Goal: Complete application form: Complete application form

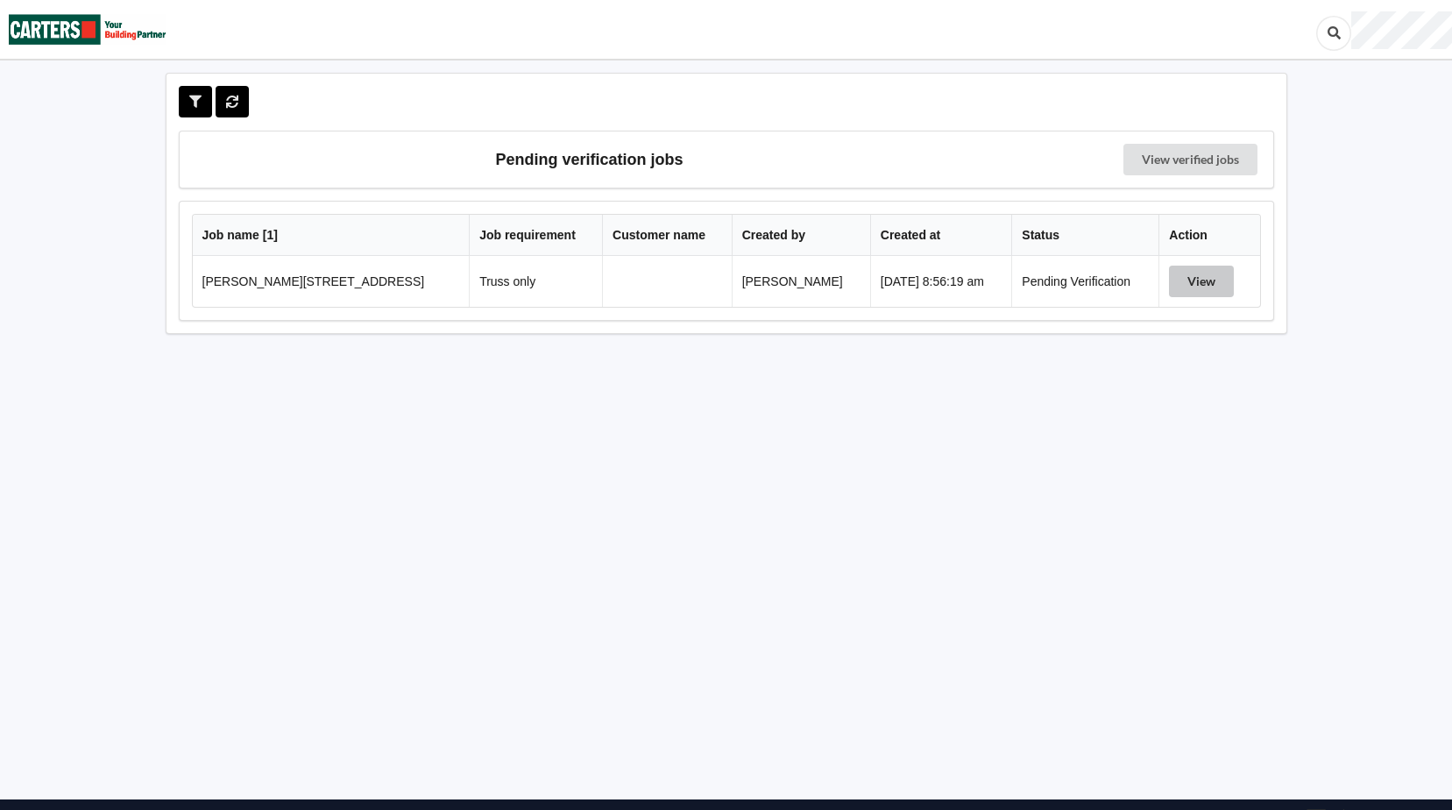
click at [1196, 281] on button "View" at bounding box center [1201, 282] width 65 height 32
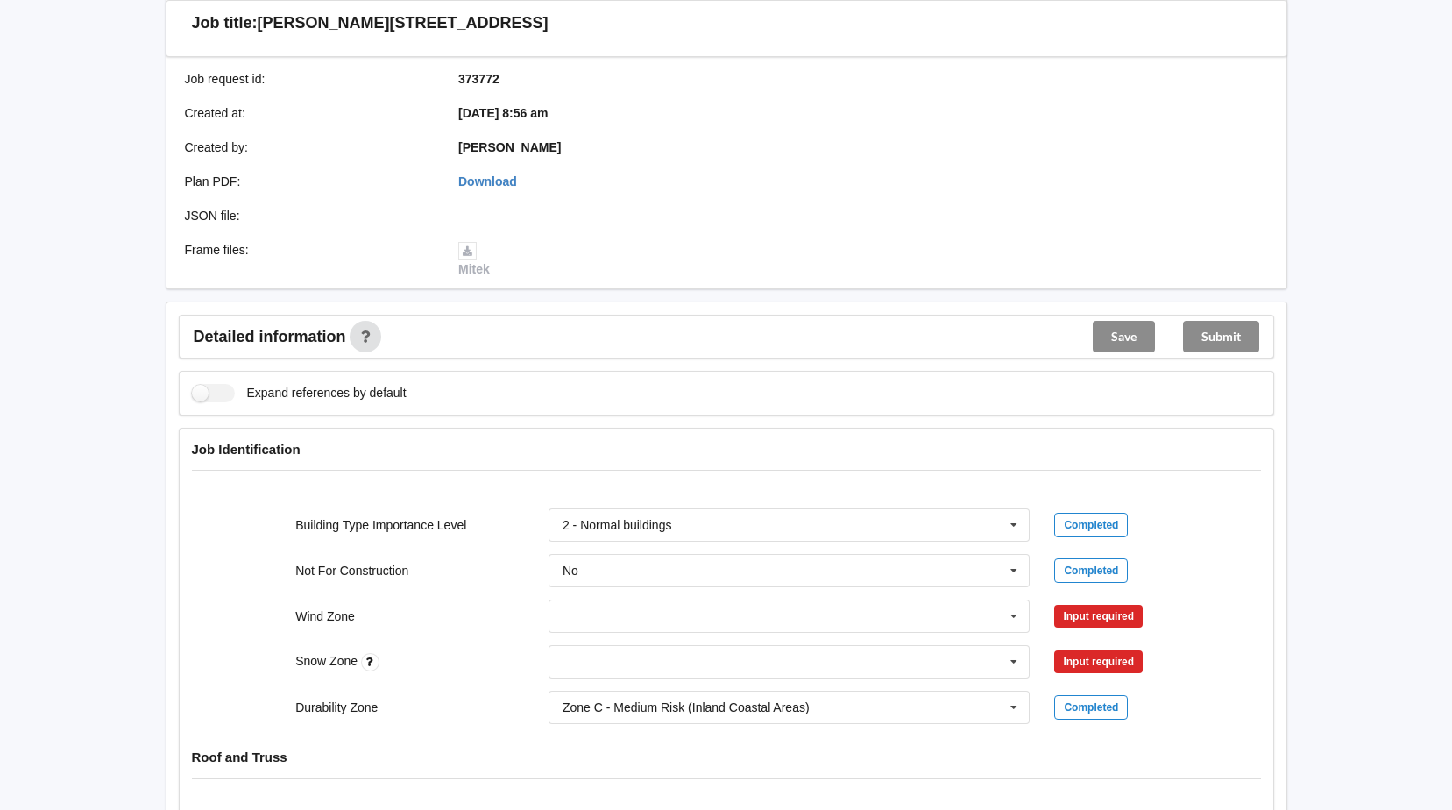
scroll to position [438, 0]
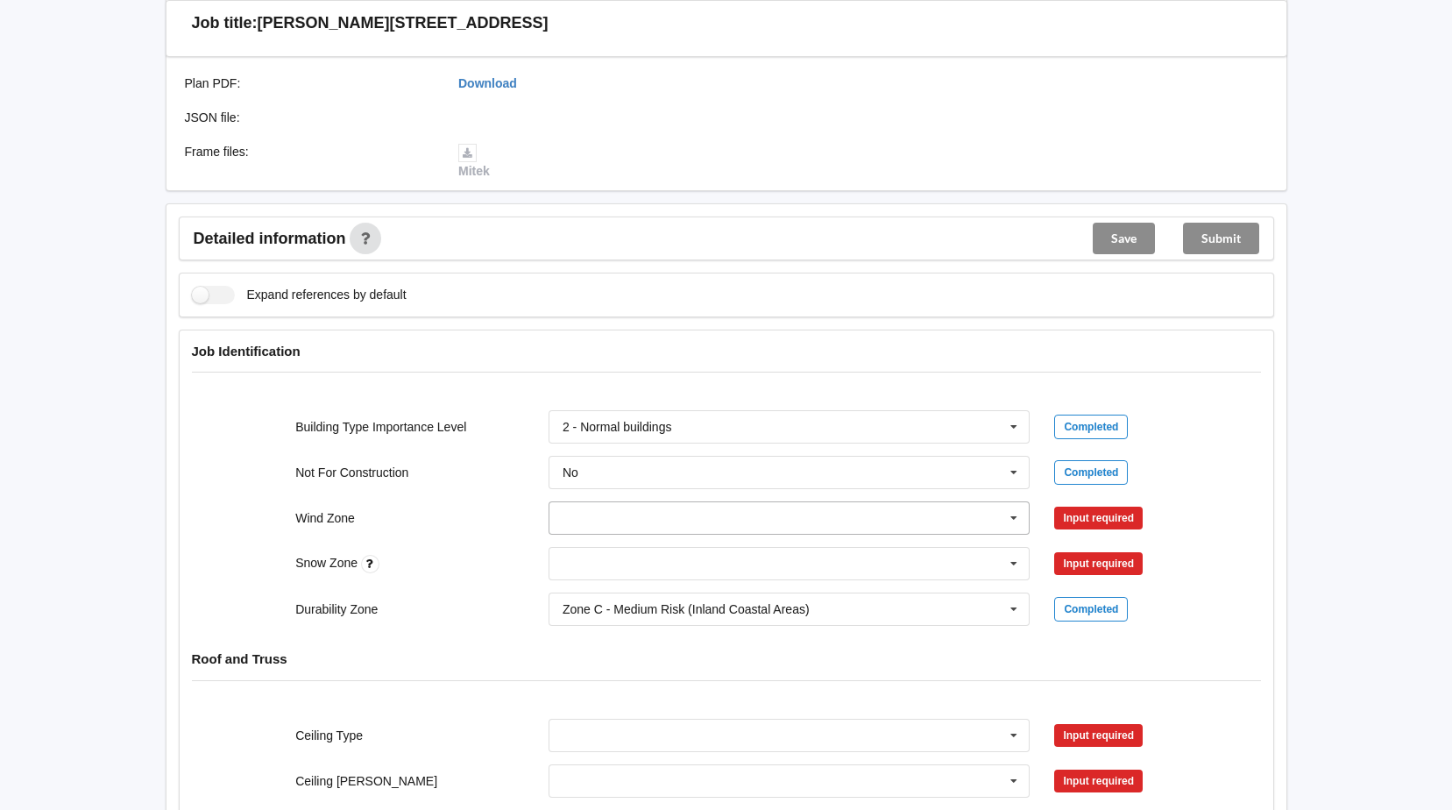
click at [1018, 517] on icon at bounding box center [1014, 518] width 26 height 32
click at [949, 341] on div "Job Identification" at bounding box center [727, 363] width 1094 height 67
click at [1010, 512] on icon at bounding box center [1014, 518] width 26 height 32
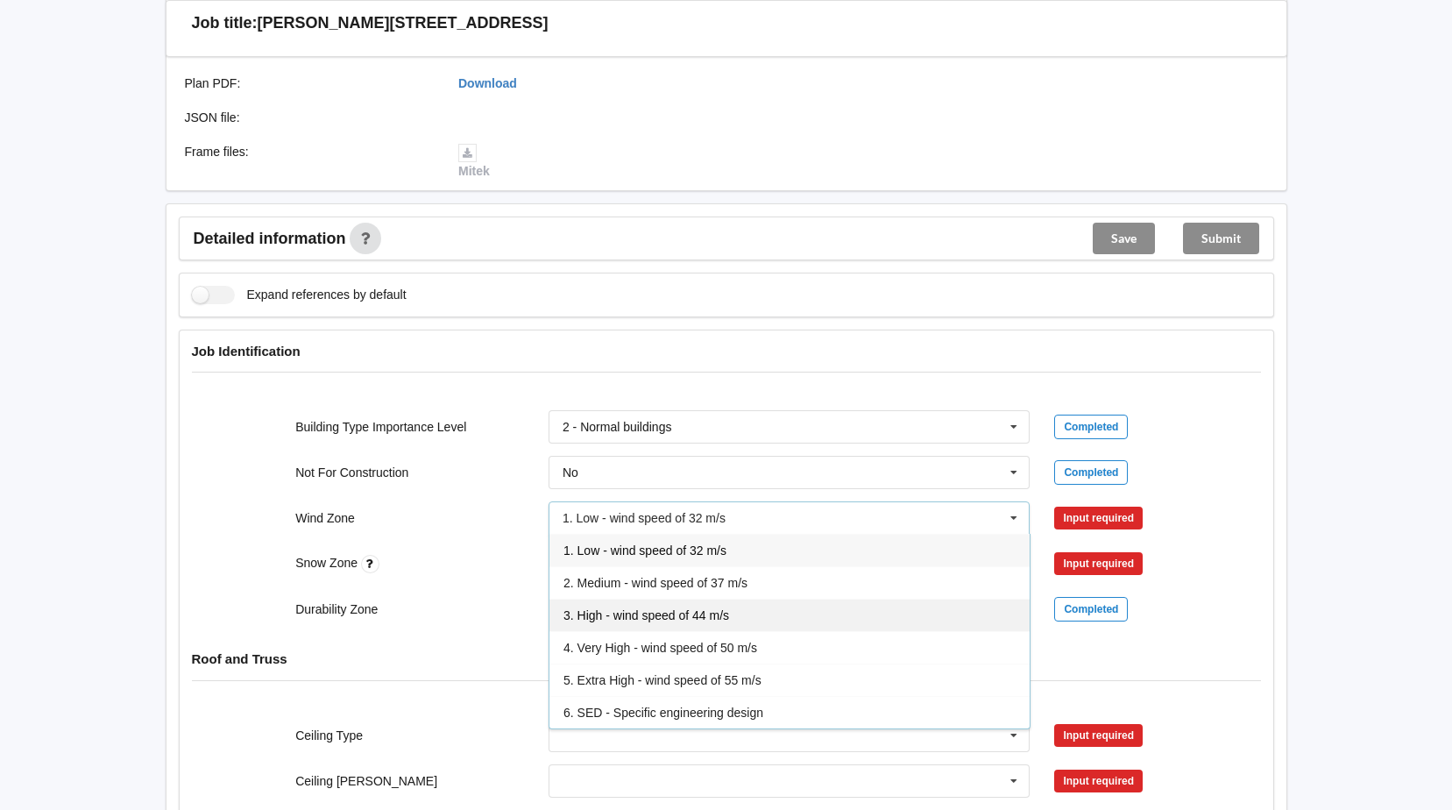
click at [588, 616] on span "3. High - wind speed of 44 m/s" at bounding box center [647, 615] width 166 height 14
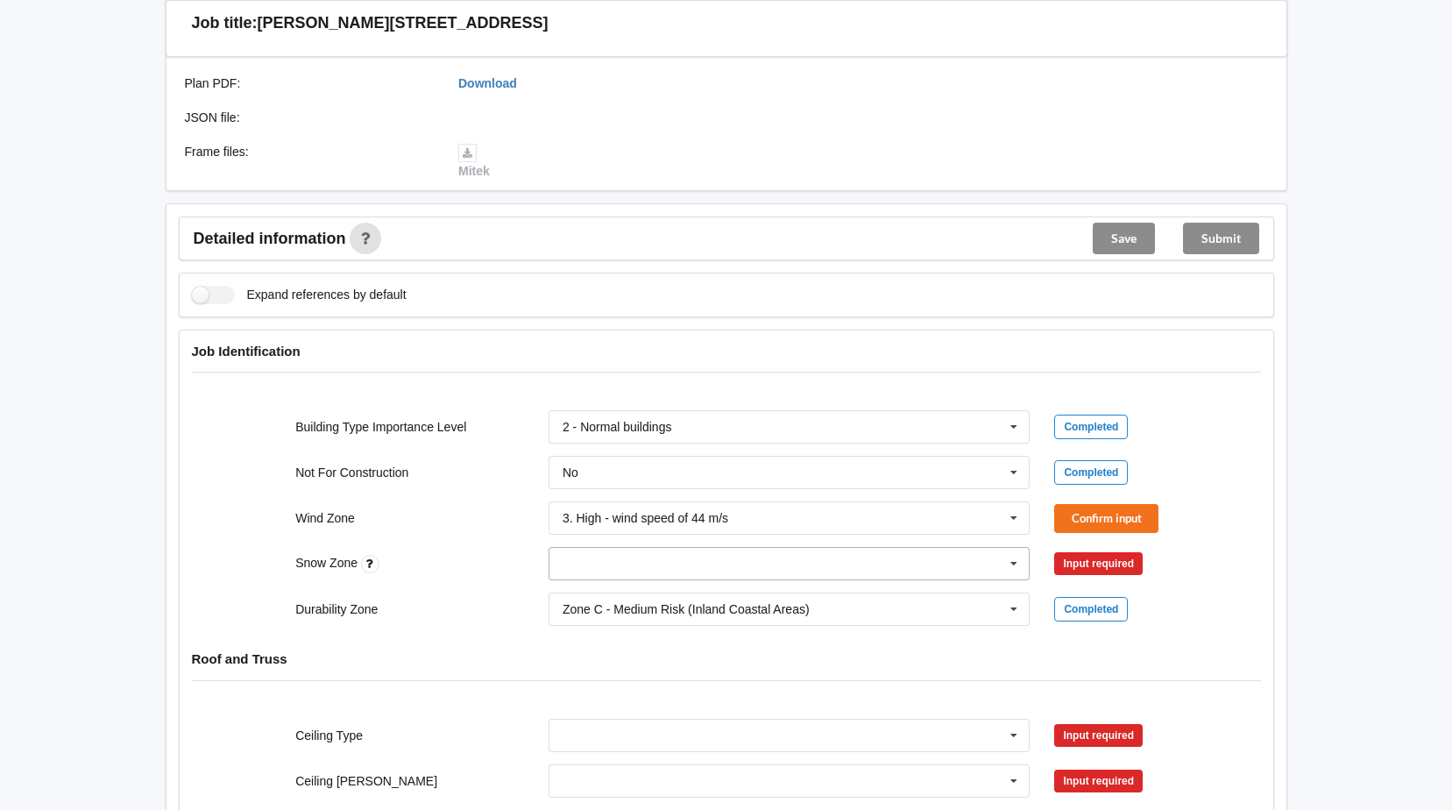
click at [1012, 567] on icon at bounding box center [1014, 564] width 26 height 32
click at [585, 593] on div "N0" at bounding box center [790, 595] width 480 height 32
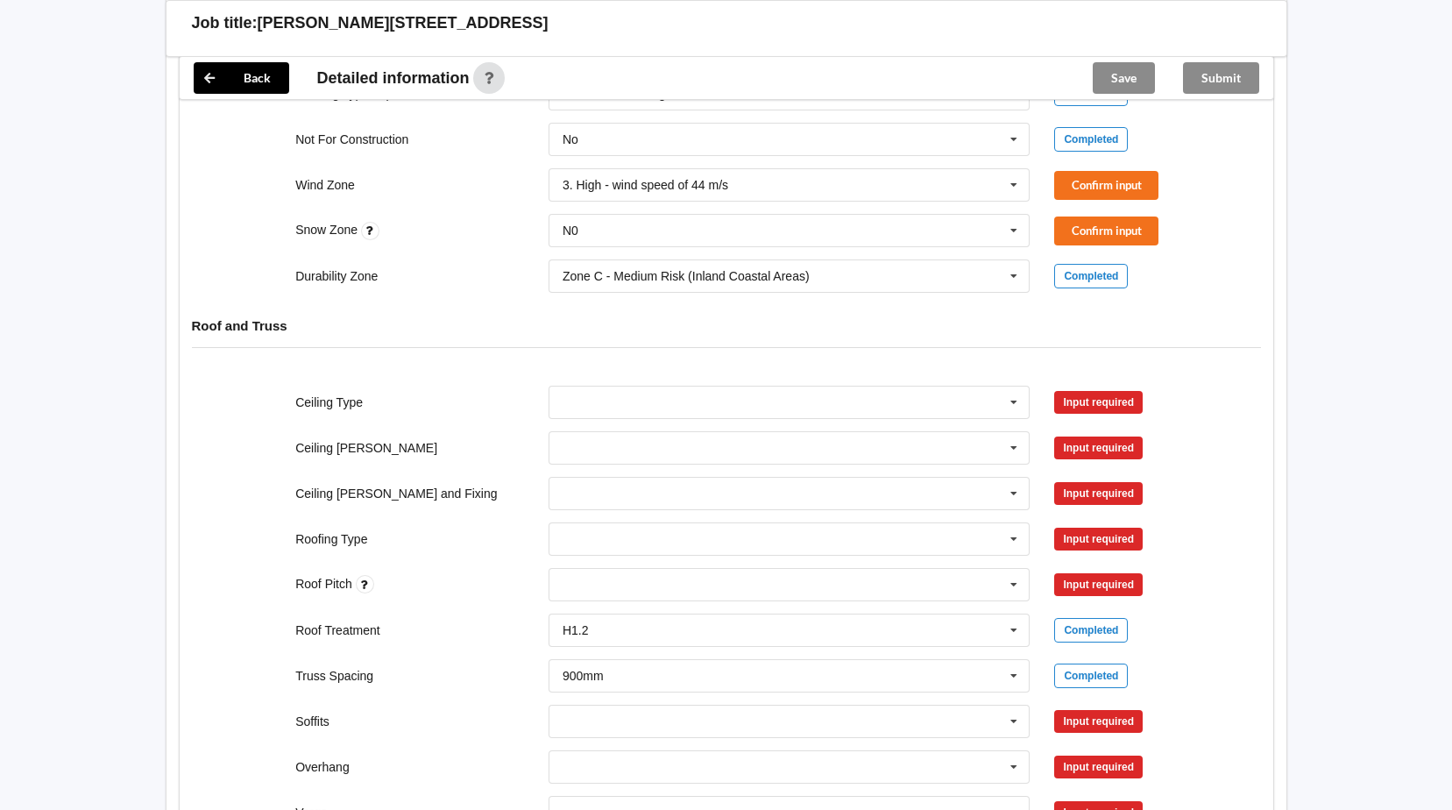
scroll to position [789, 0]
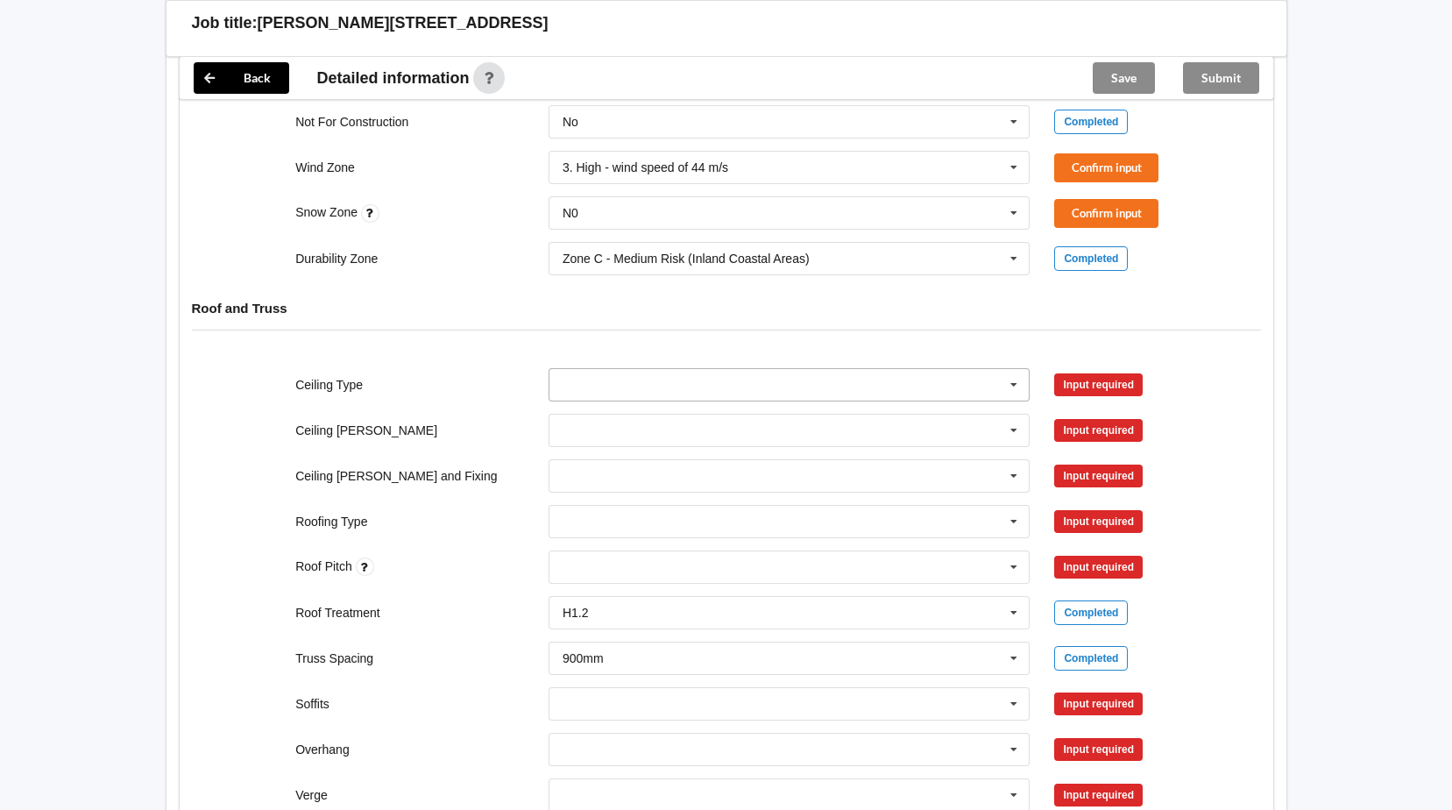
click at [1011, 383] on icon at bounding box center [1014, 385] width 26 height 32
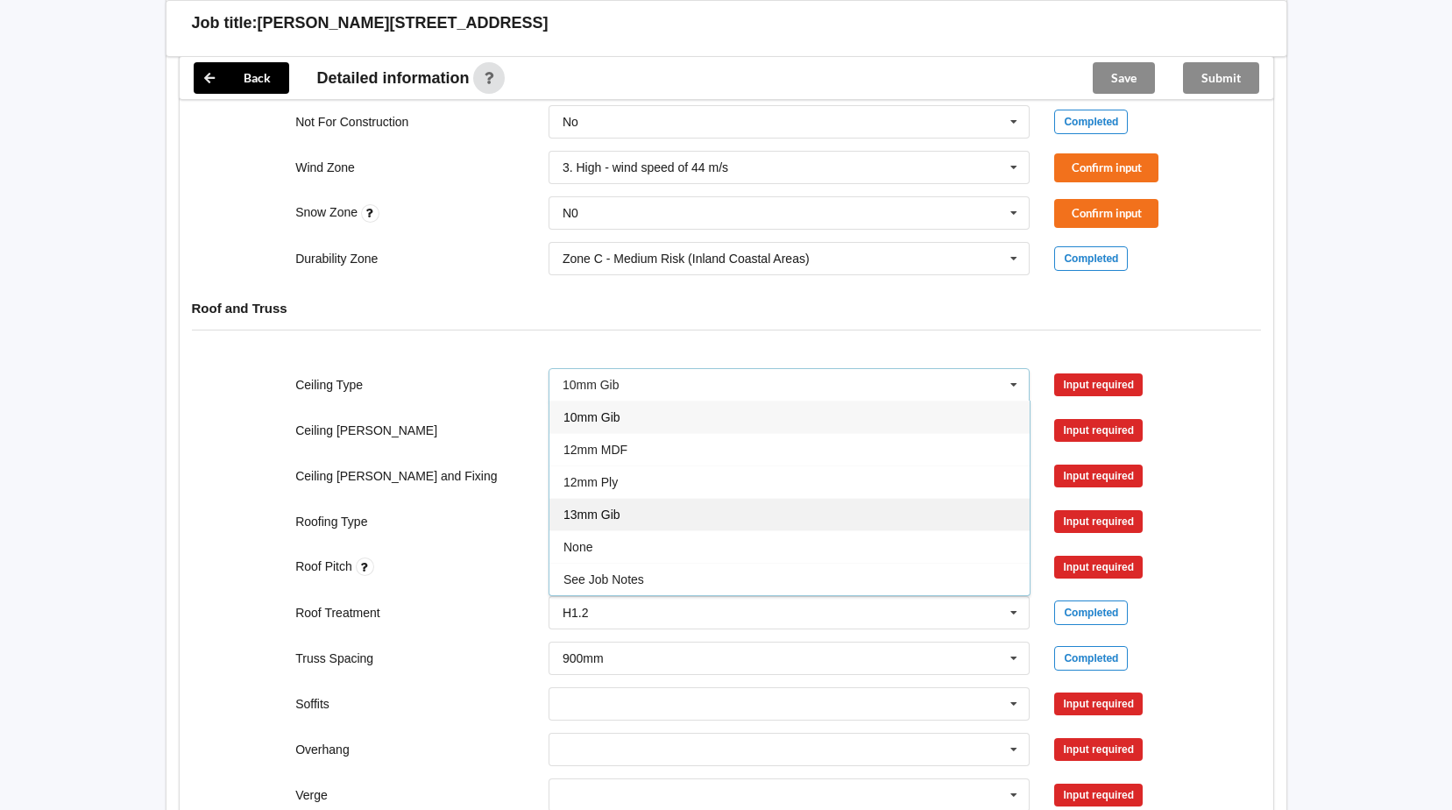
click at [609, 517] on span "13mm Gib" at bounding box center [592, 515] width 57 height 14
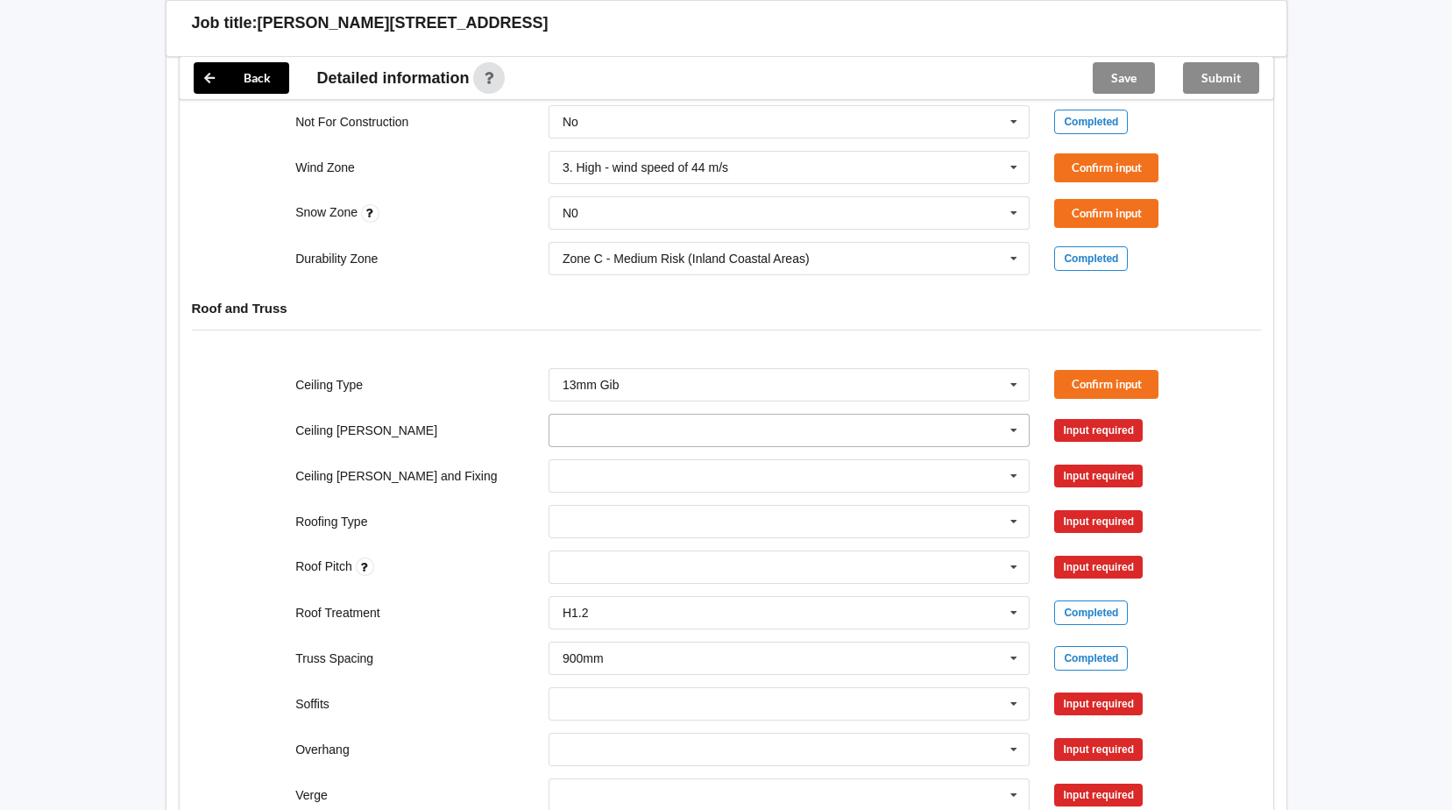
click at [1014, 424] on icon at bounding box center [1014, 431] width 26 height 32
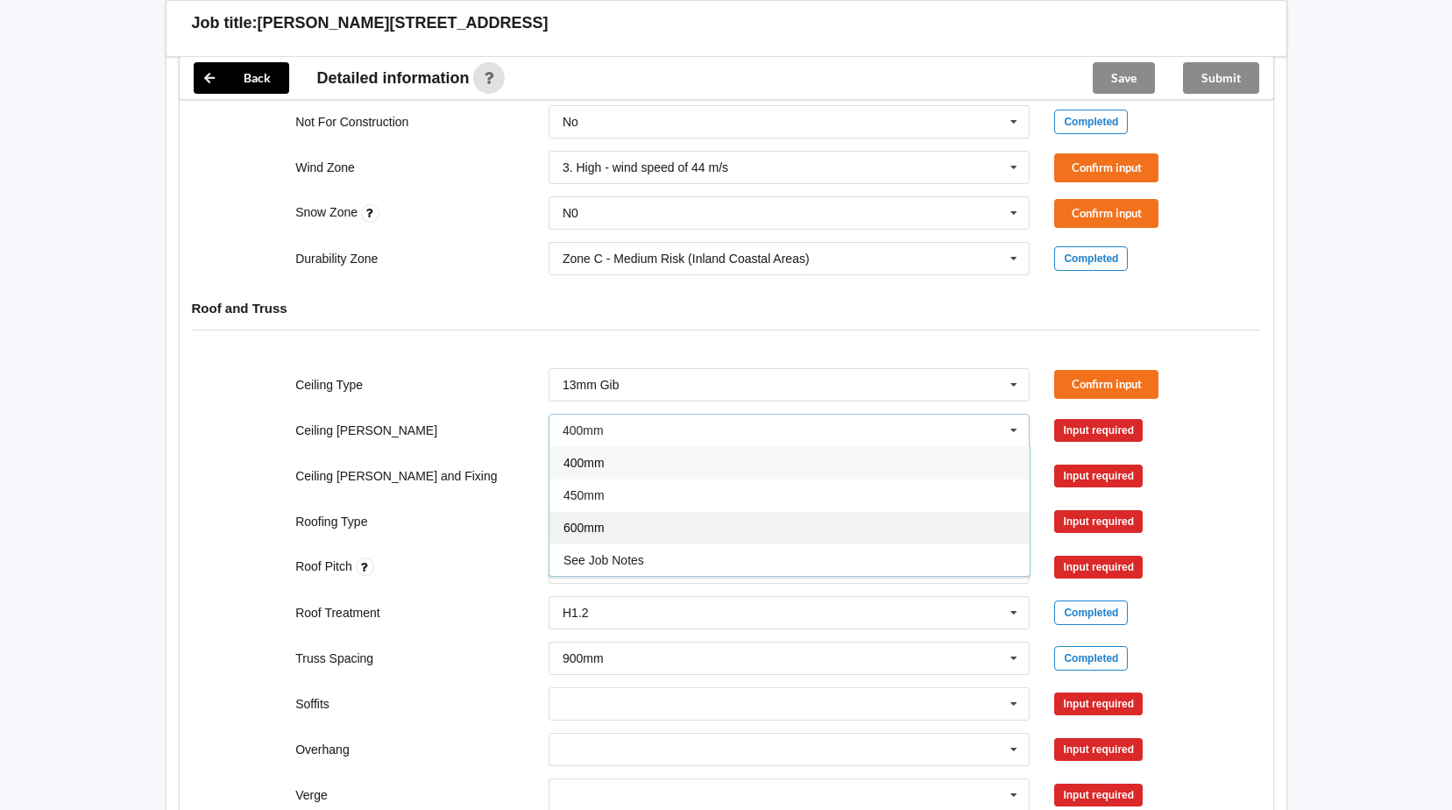
click at [584, 523] on span "600mm" at bounding box center [584, 528] width 41 height 14
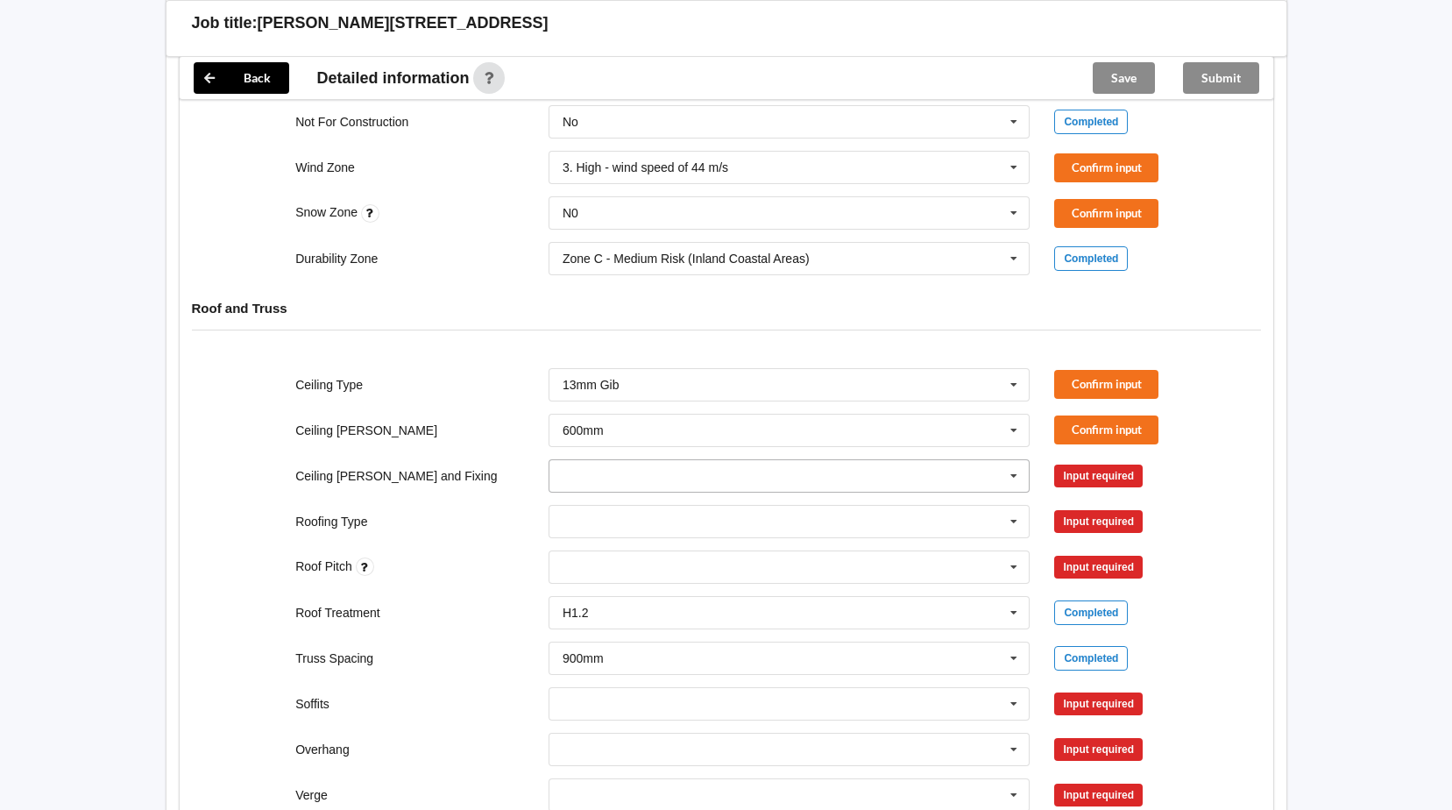
click at [1012, 471] on icon at bounding box center [1014, 476] width 26 height 32
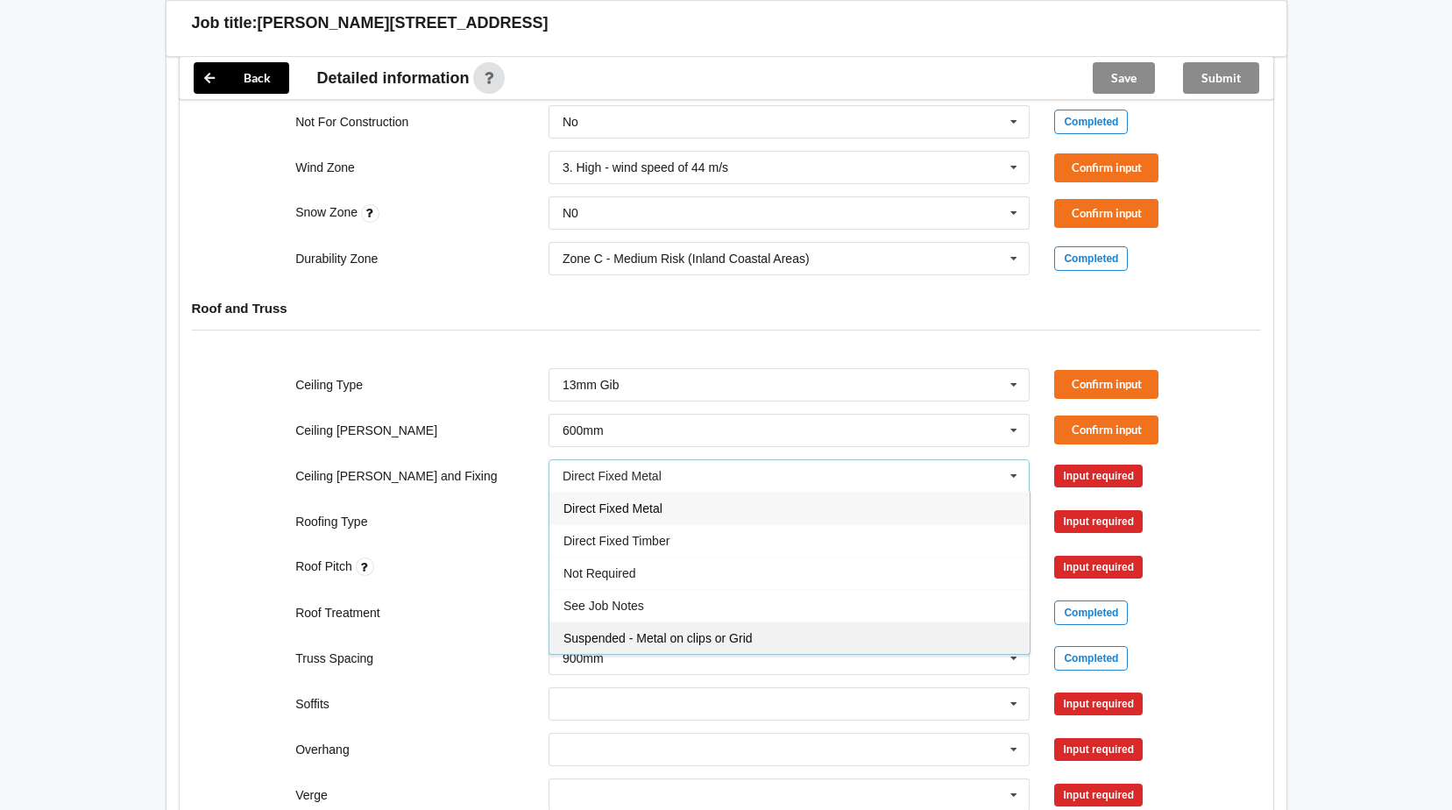
click at [605, 634] on span "Suspended - Metal on clips or Grid" at bounding box center [658, 638] width 189 height 14
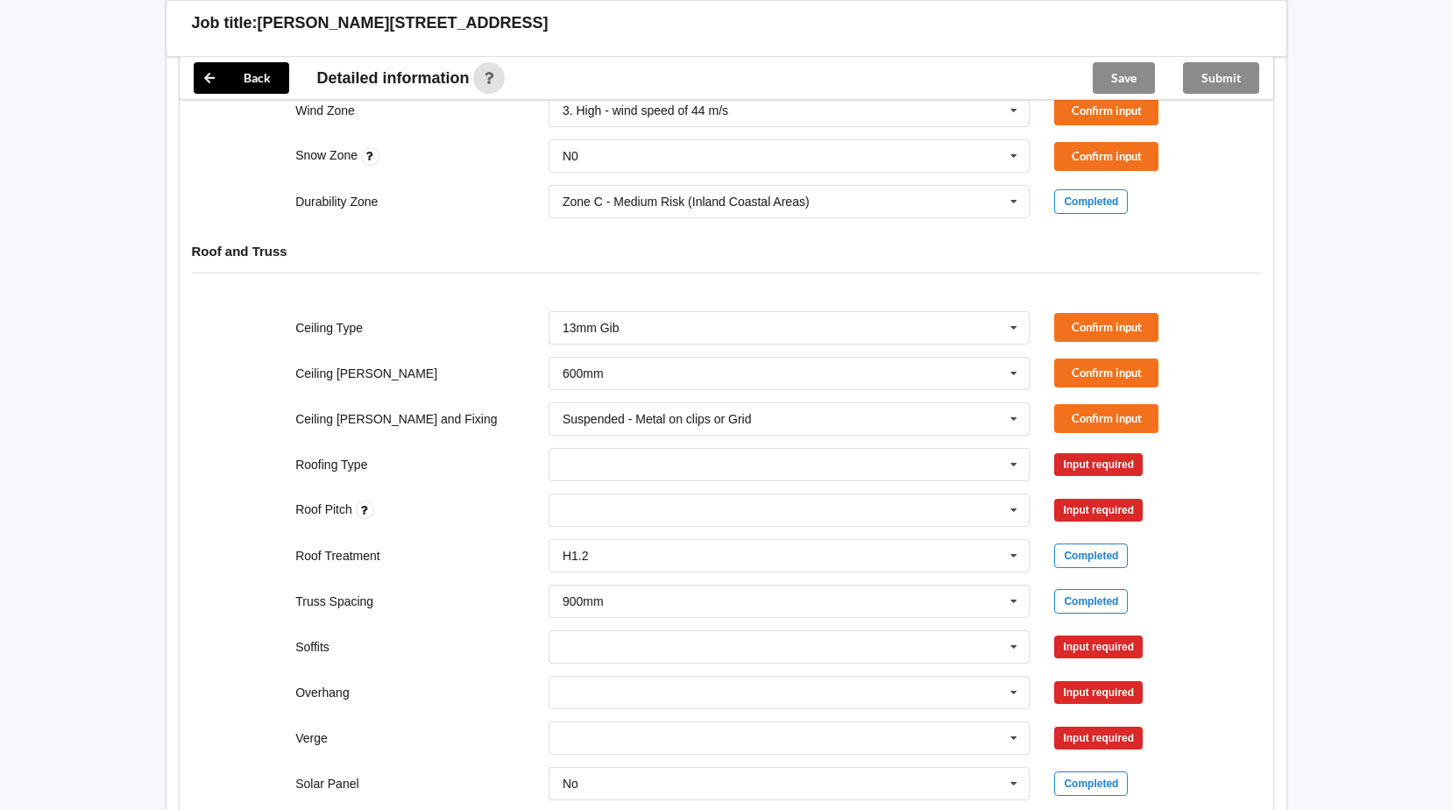
scroll to position [877, 0]
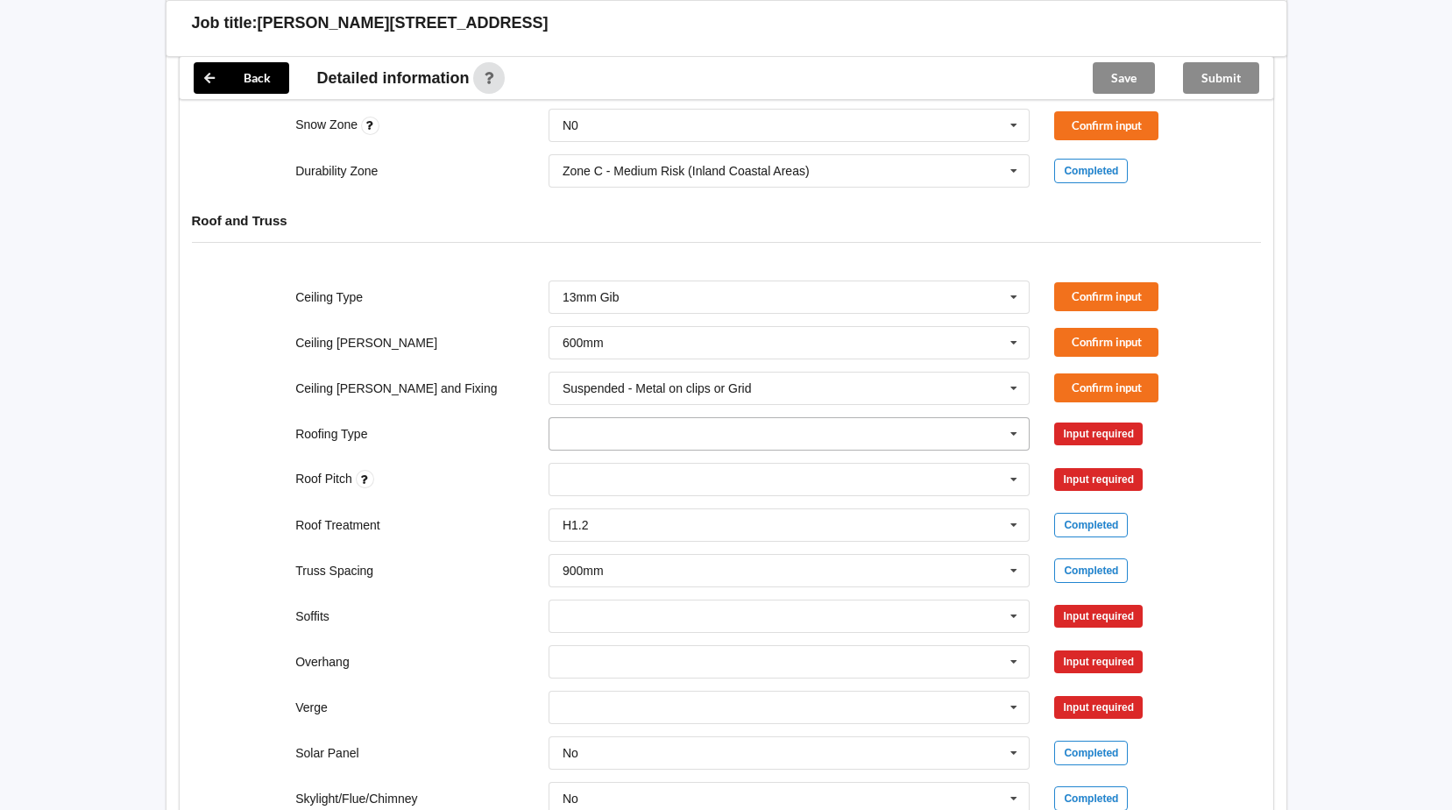
click at [1009, 437] on icon at bounding box center [1014, 434] width 26 height 32
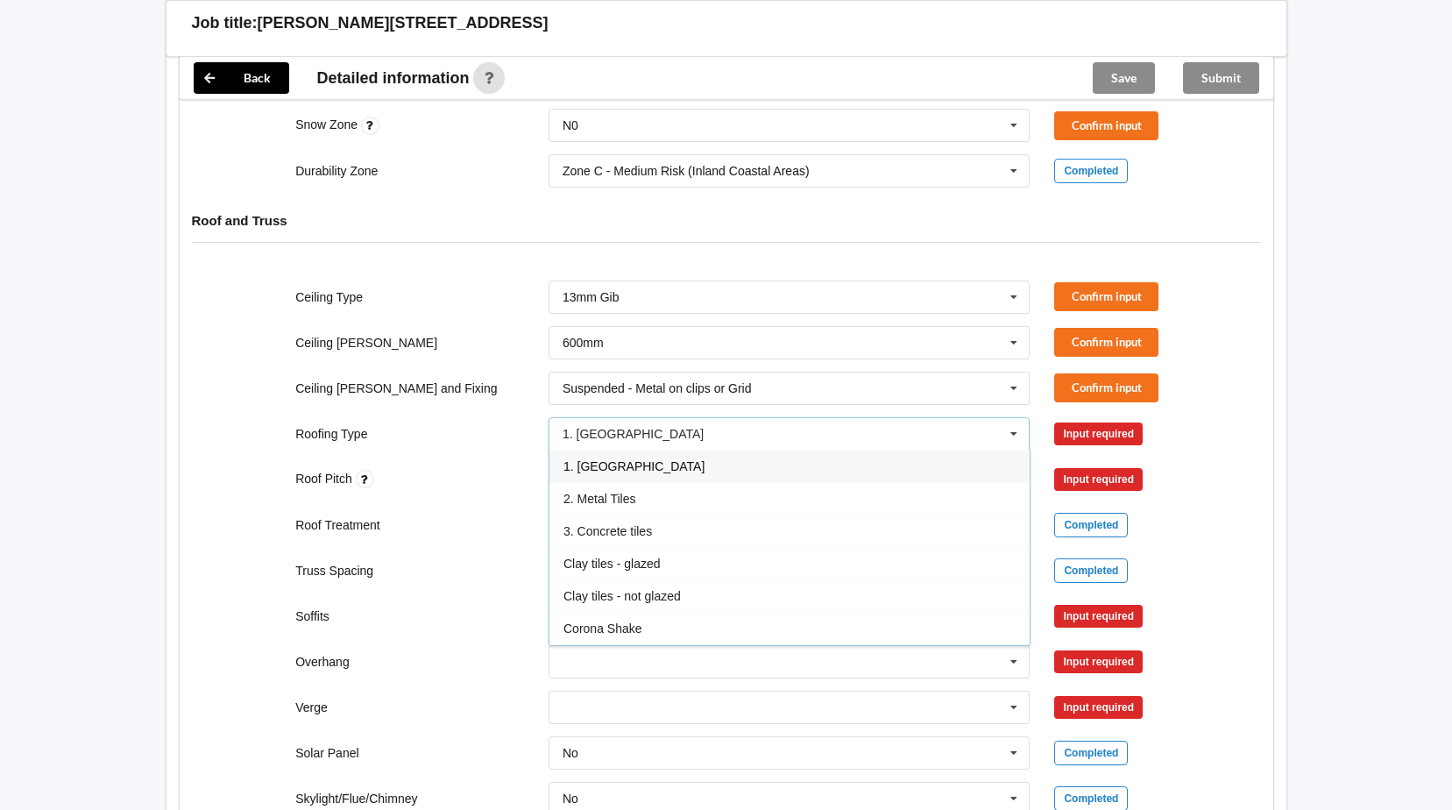
click at [593, 465] on span "1. [GEOGRAPHIC_DATA]" at bounding box center [634, 466] width 141 height 14
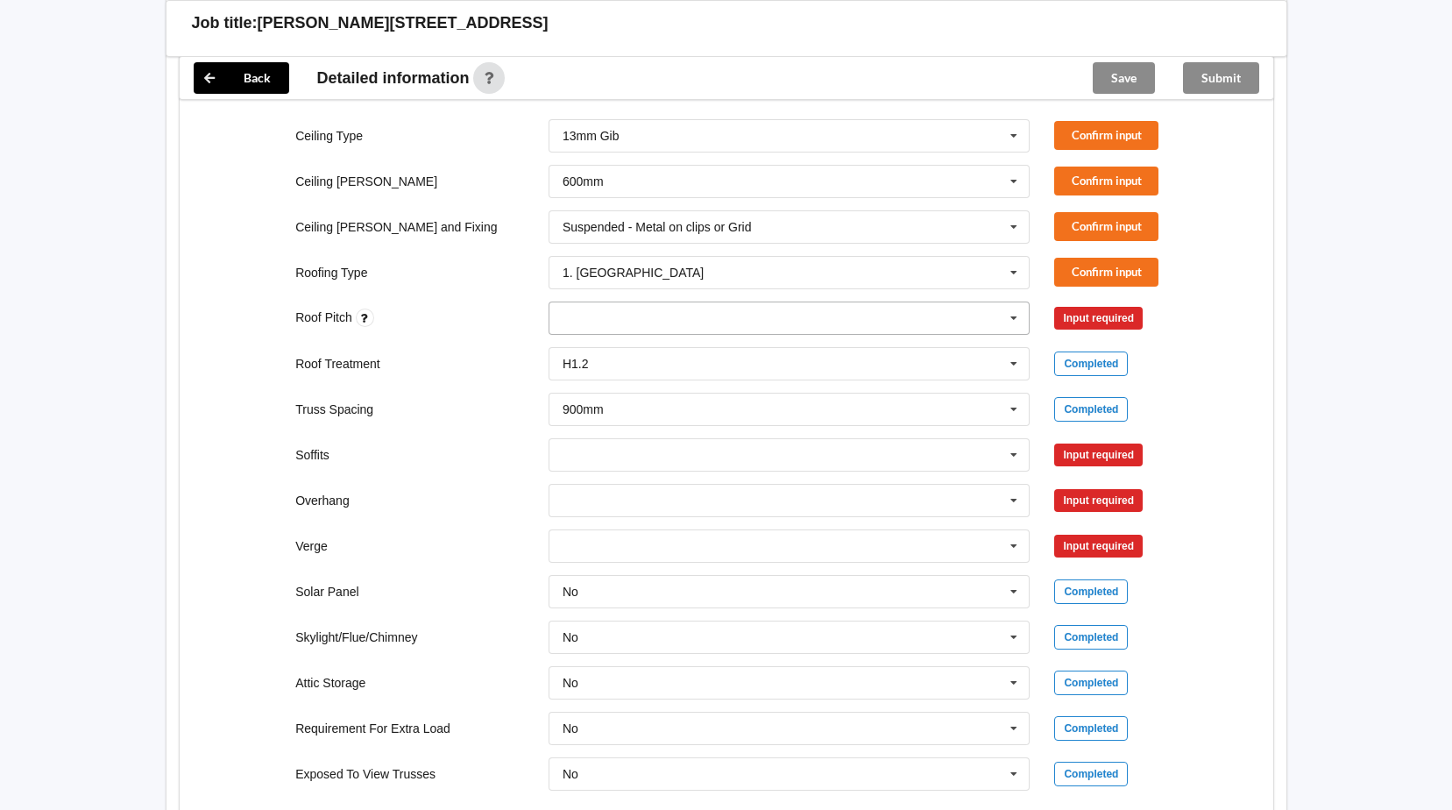
scroll to position [1052, 0]
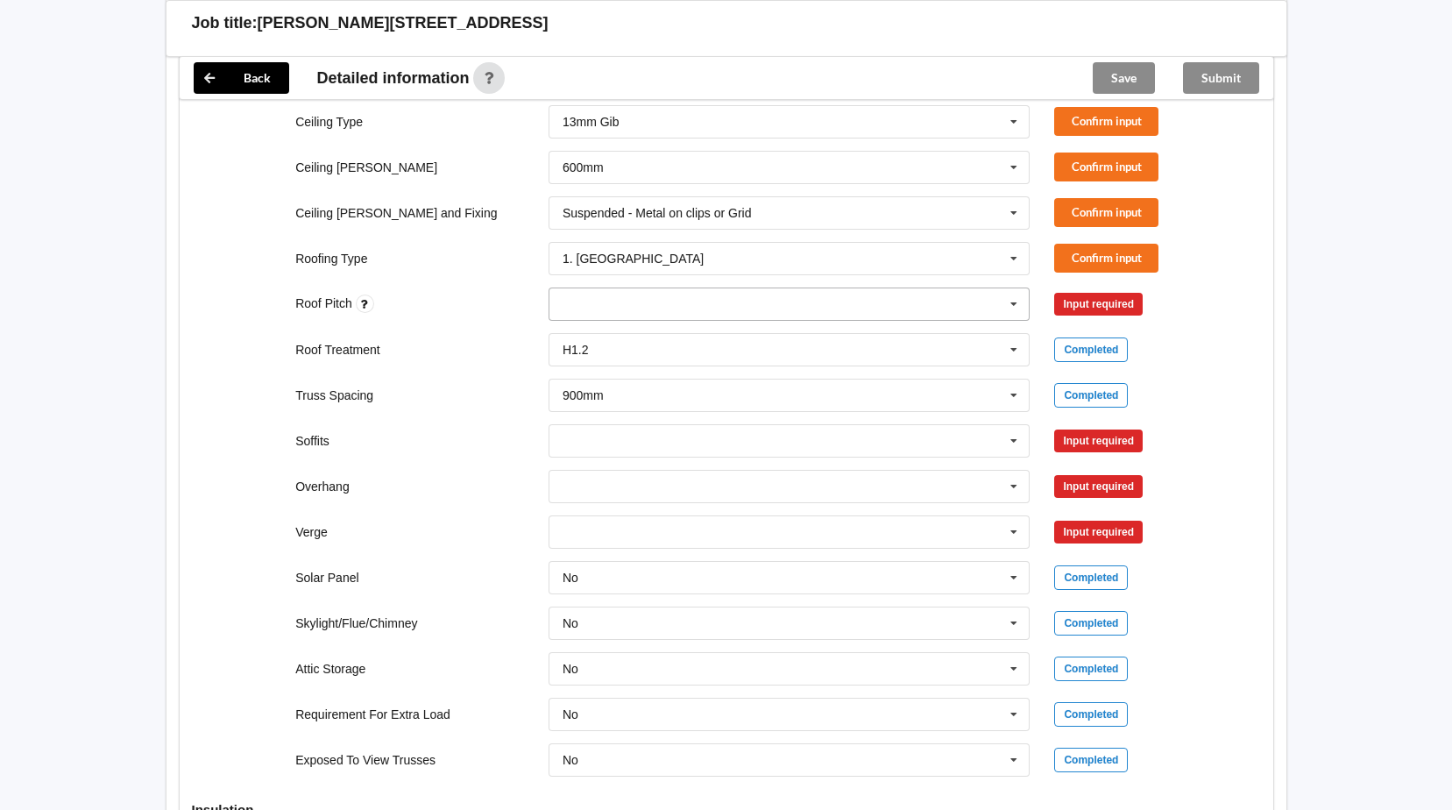
click at [1010, 304] on icon at bounding box center [1014, 304] width 26 height 32
type input "35"
click at [952, 425] on input "text" at bounding box center [790, 441] width 480 height 32
click at [820, 310] on div "35 None" at bounding box center [790, 304] width 482 height 33
type input "35"
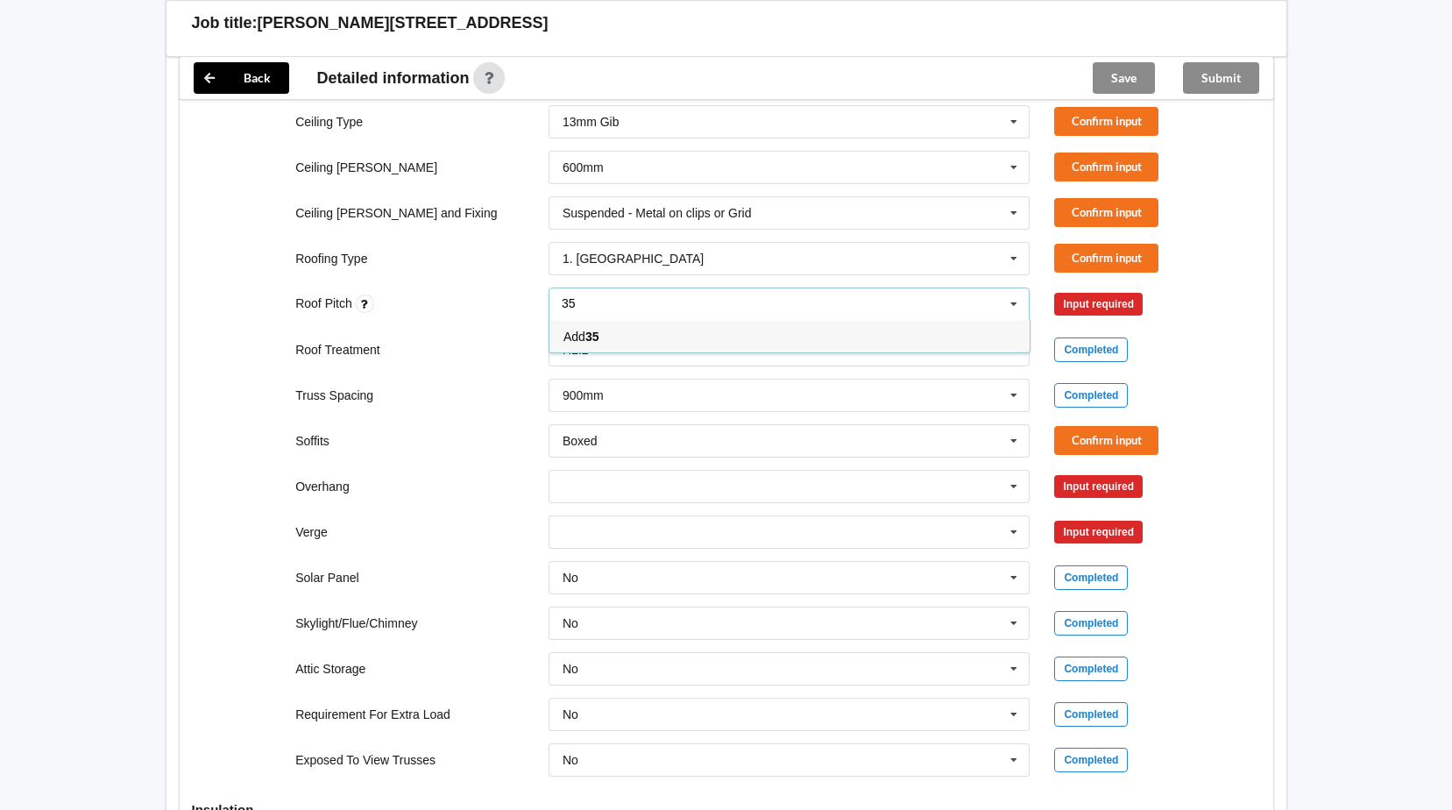
click at [593, 338] on b "35" at bounding box center [593, 337] width 14 height 14
click at [1101, 117] on button "Confirm input" at bounding box center [1106, 121] width 104 height 29
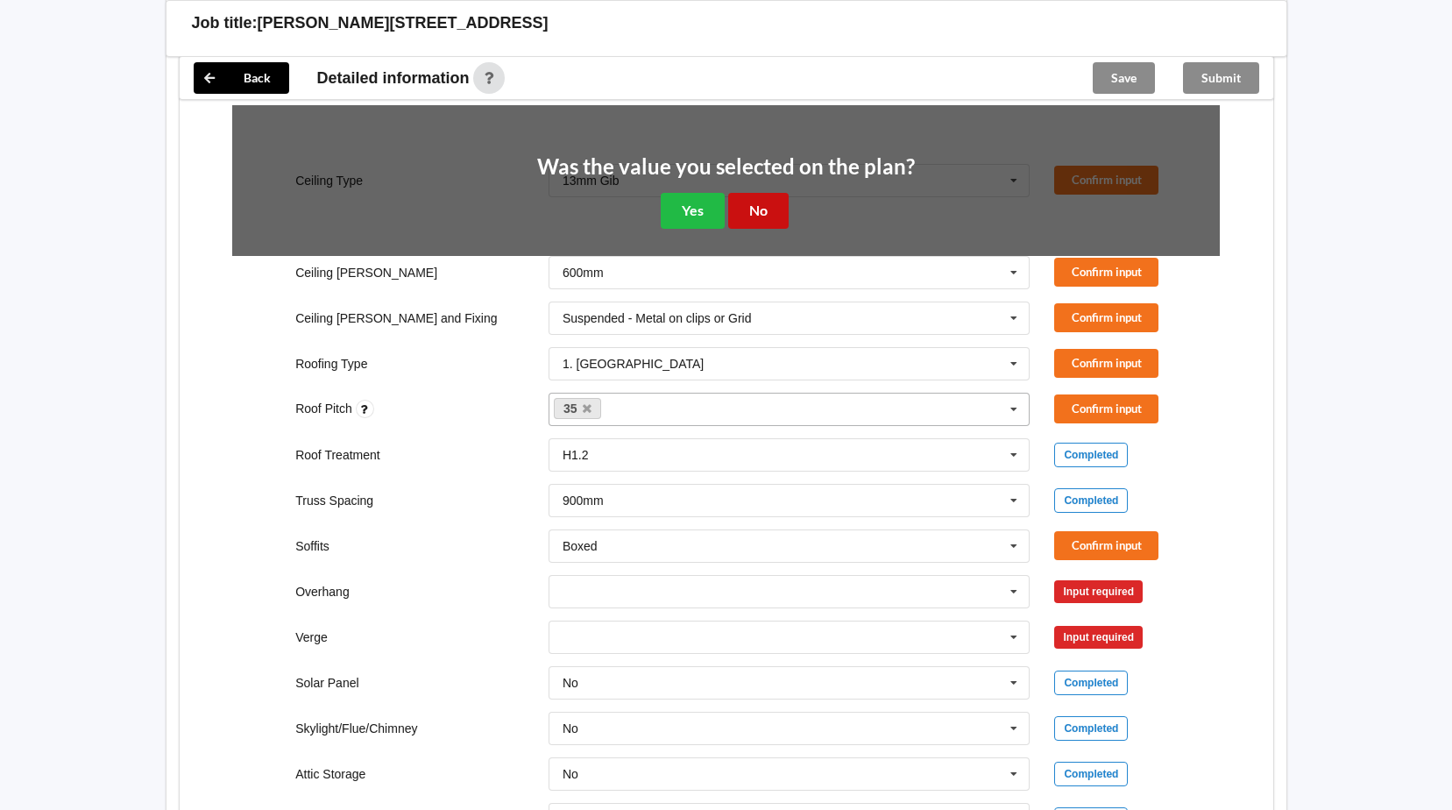
click at [761, 208] on button "No" at bounding box center [758, 211] width 60 height 36
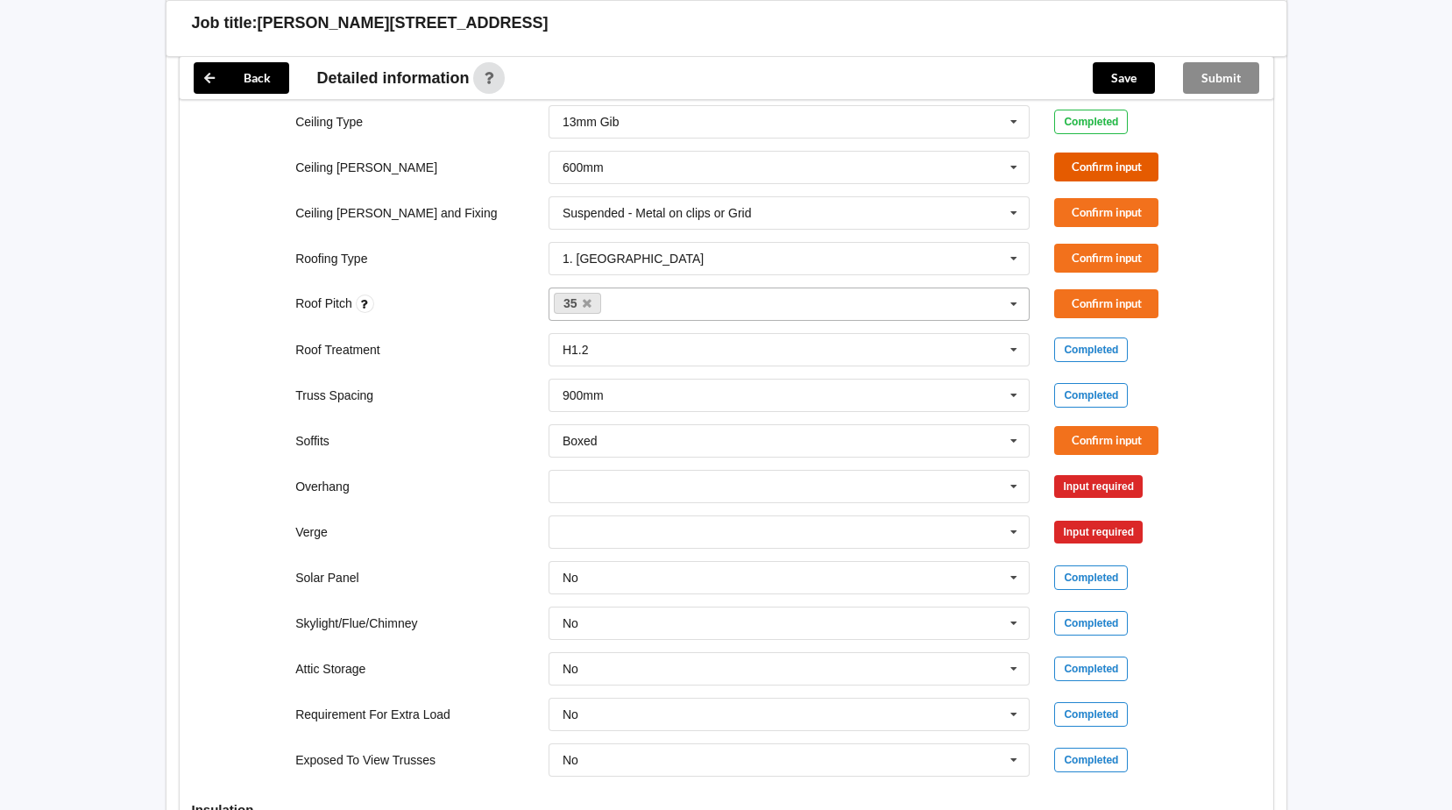
click at [1093, 171] on button "Confirm input" at bounding box center [1106, 167] width 104 height 29
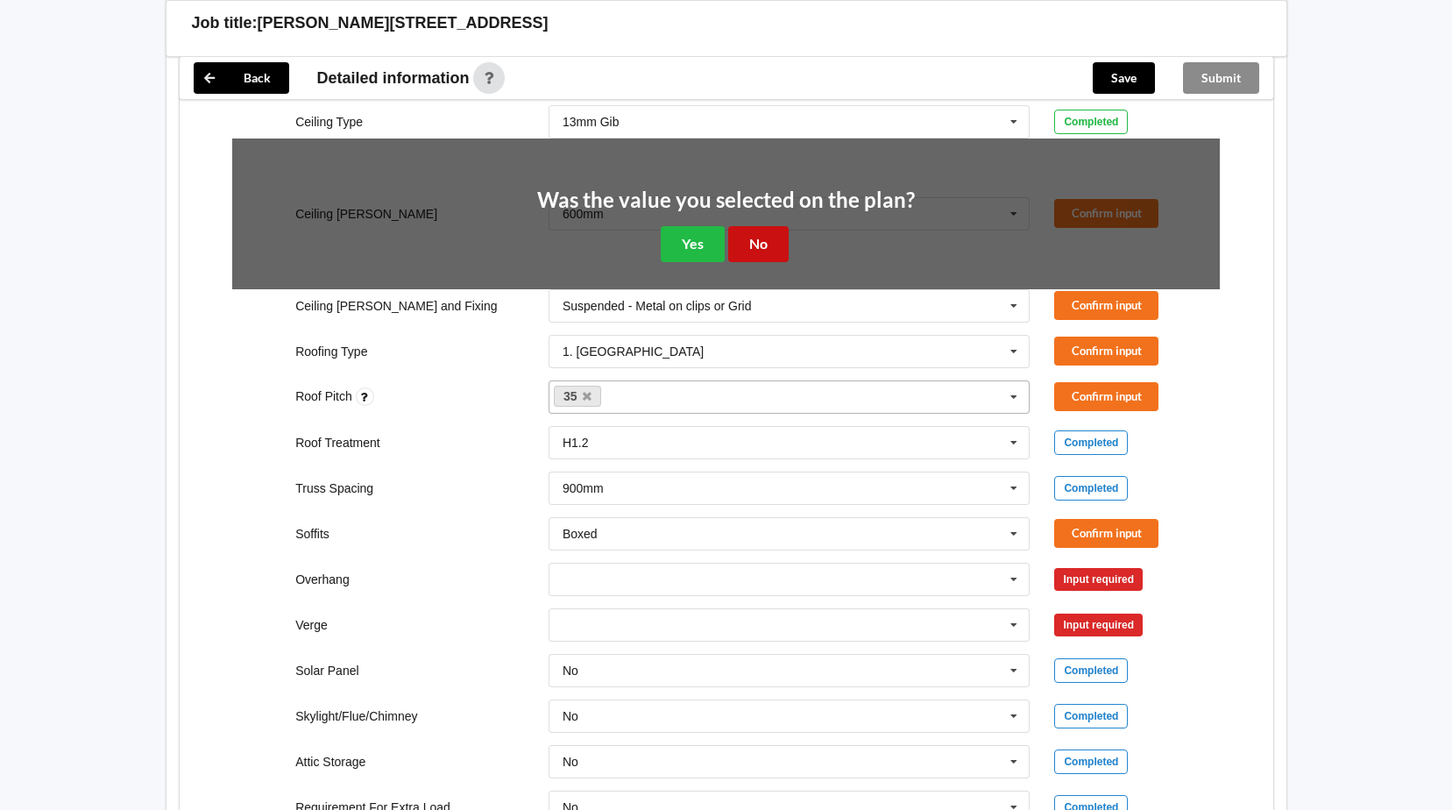
click at [766, 236] on button "No" at bounding box center [758, 244] width 60 height 36
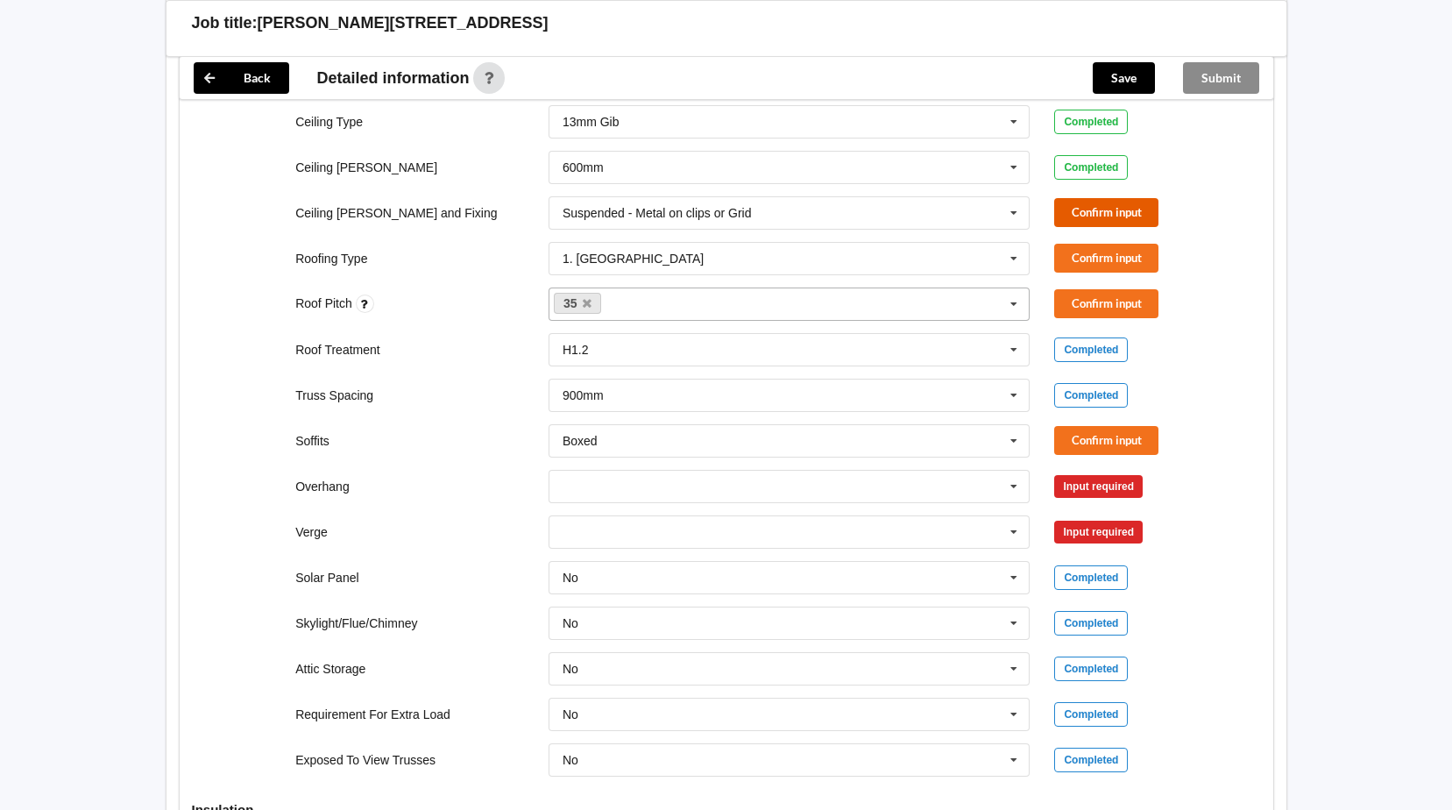
click at [1134, 221] on button "Confirm input" at bounding box center [1106, 212] width 104 height 29
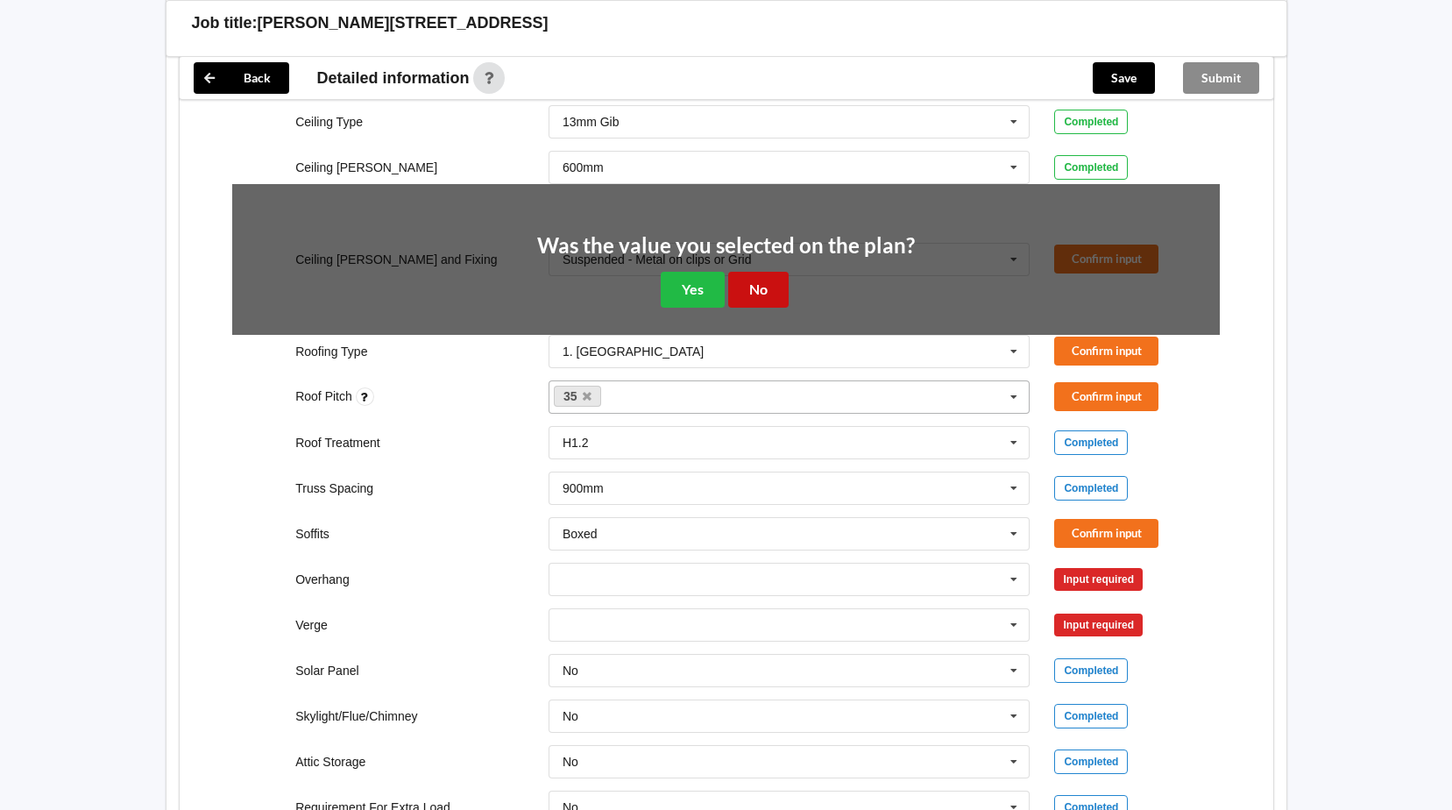
click at [736, 281] on button "No" at bounding box center [758, 290] width 60 height 36
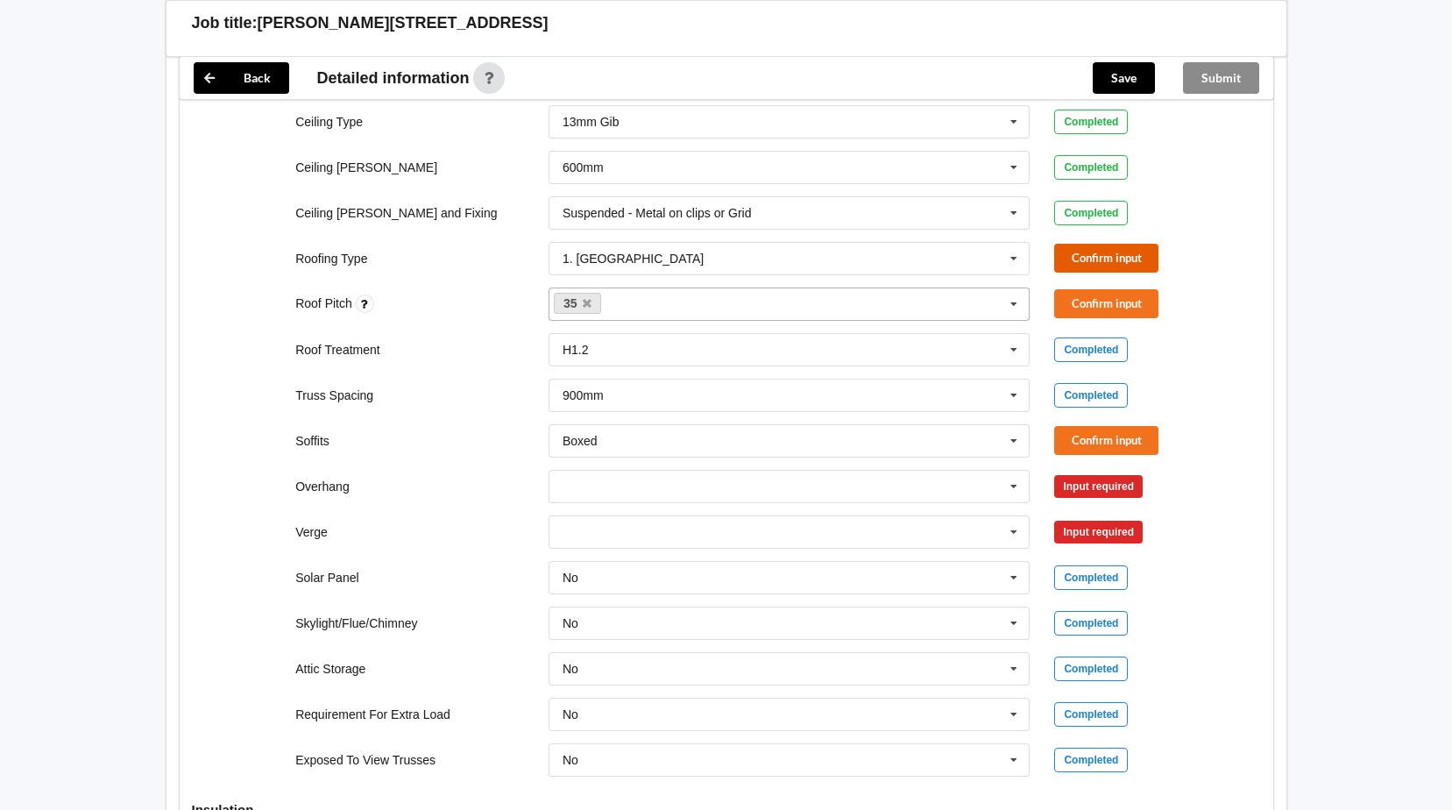
click at [1101, 249] on button "Confirm input" at bounding box center [1106, 258] width 104 height 29
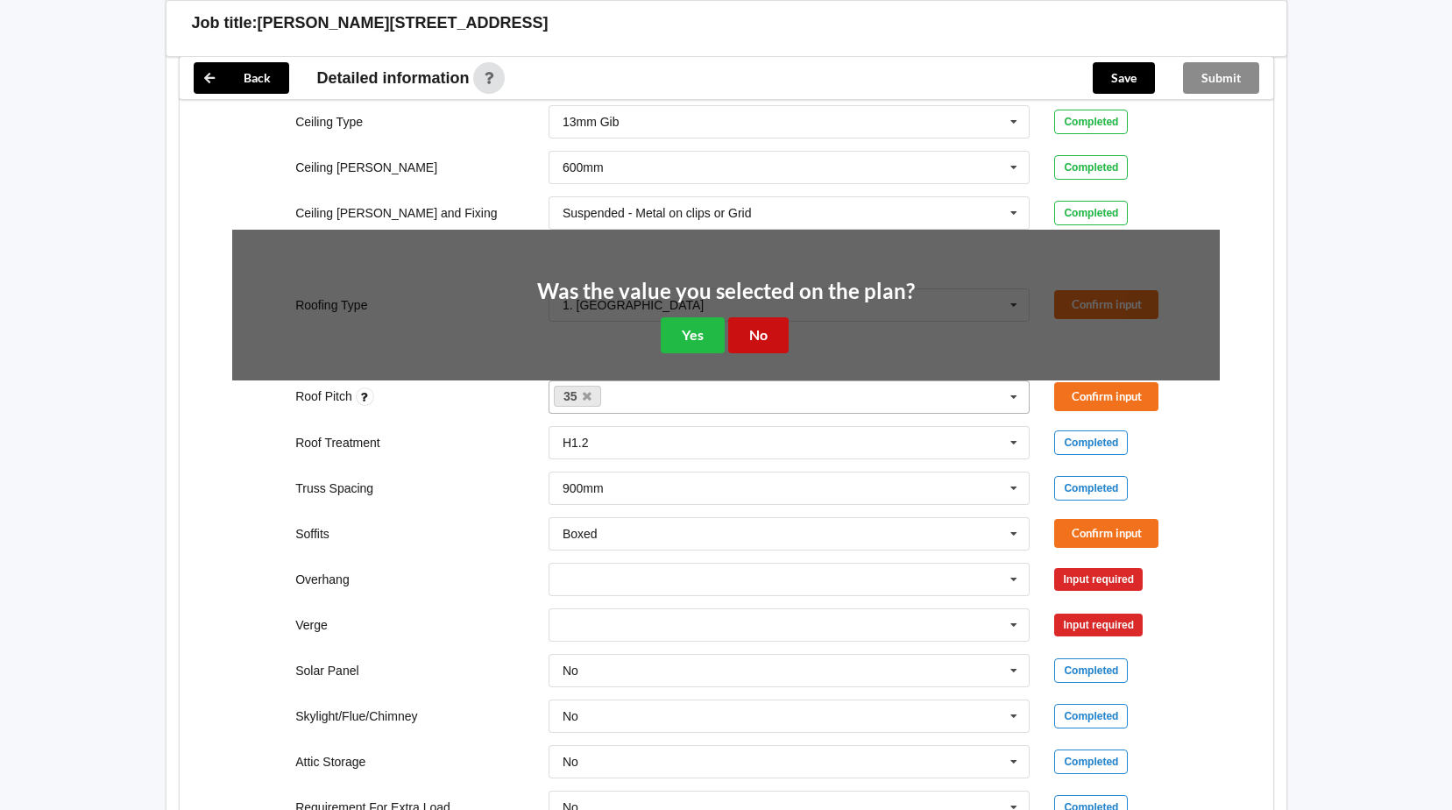
click at [753, 324] on button "No" at bounding box center [758, 335] width 60 height 36
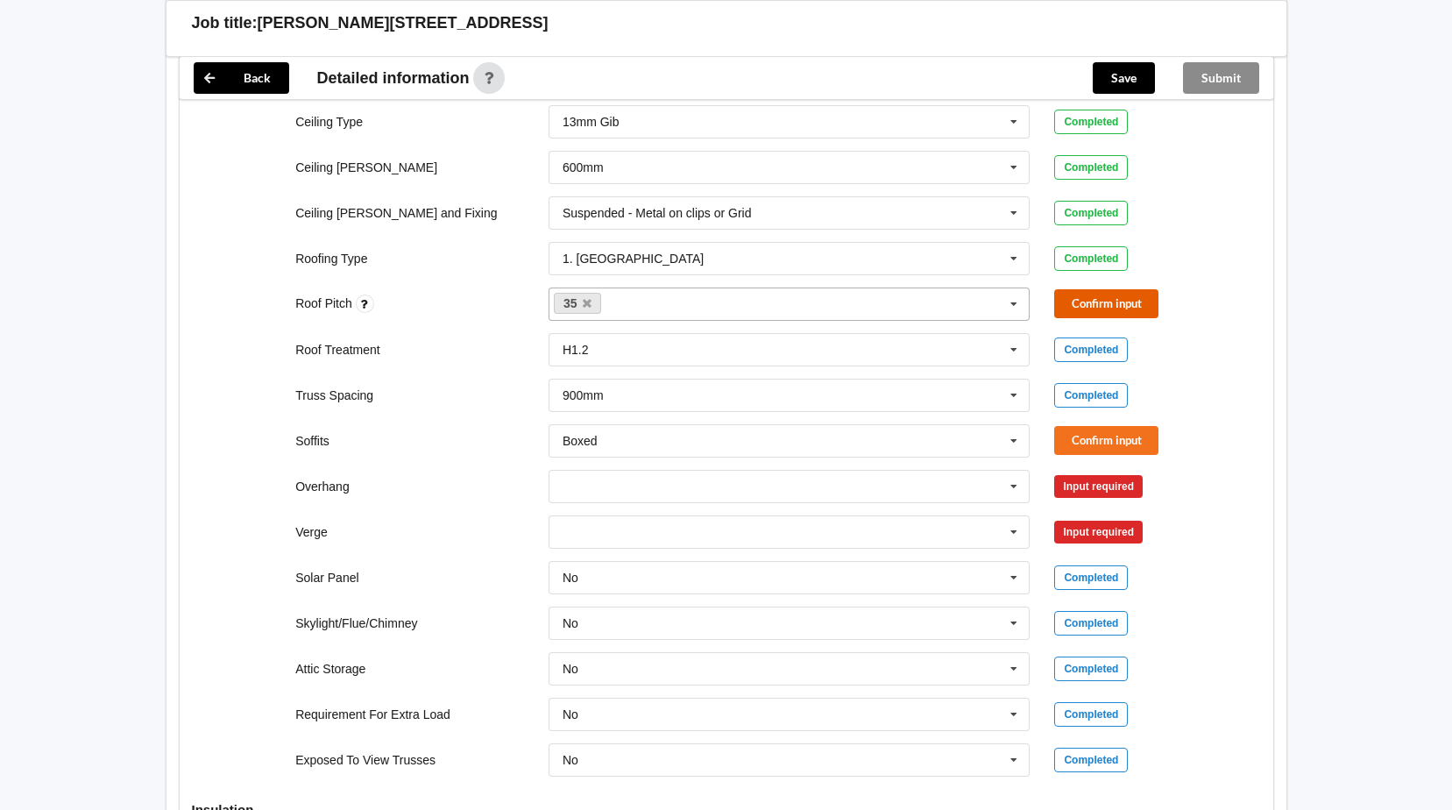
click at [1139, 307] on button "Confirm input" at bounding box center [1106, 303] width 104 height 29
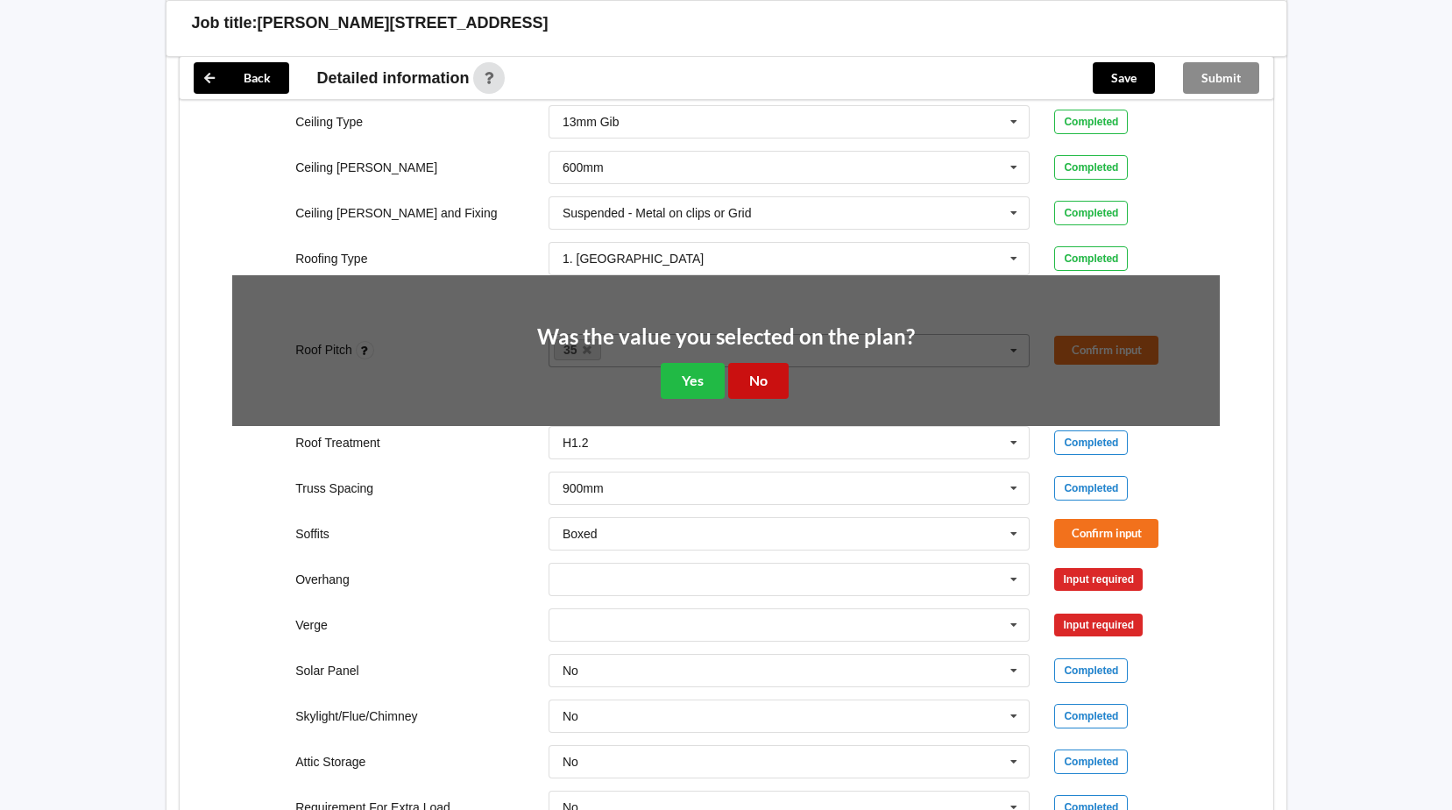
click at [761, 377] on button "No" at bounding box center [758, 381] width 60 height 36
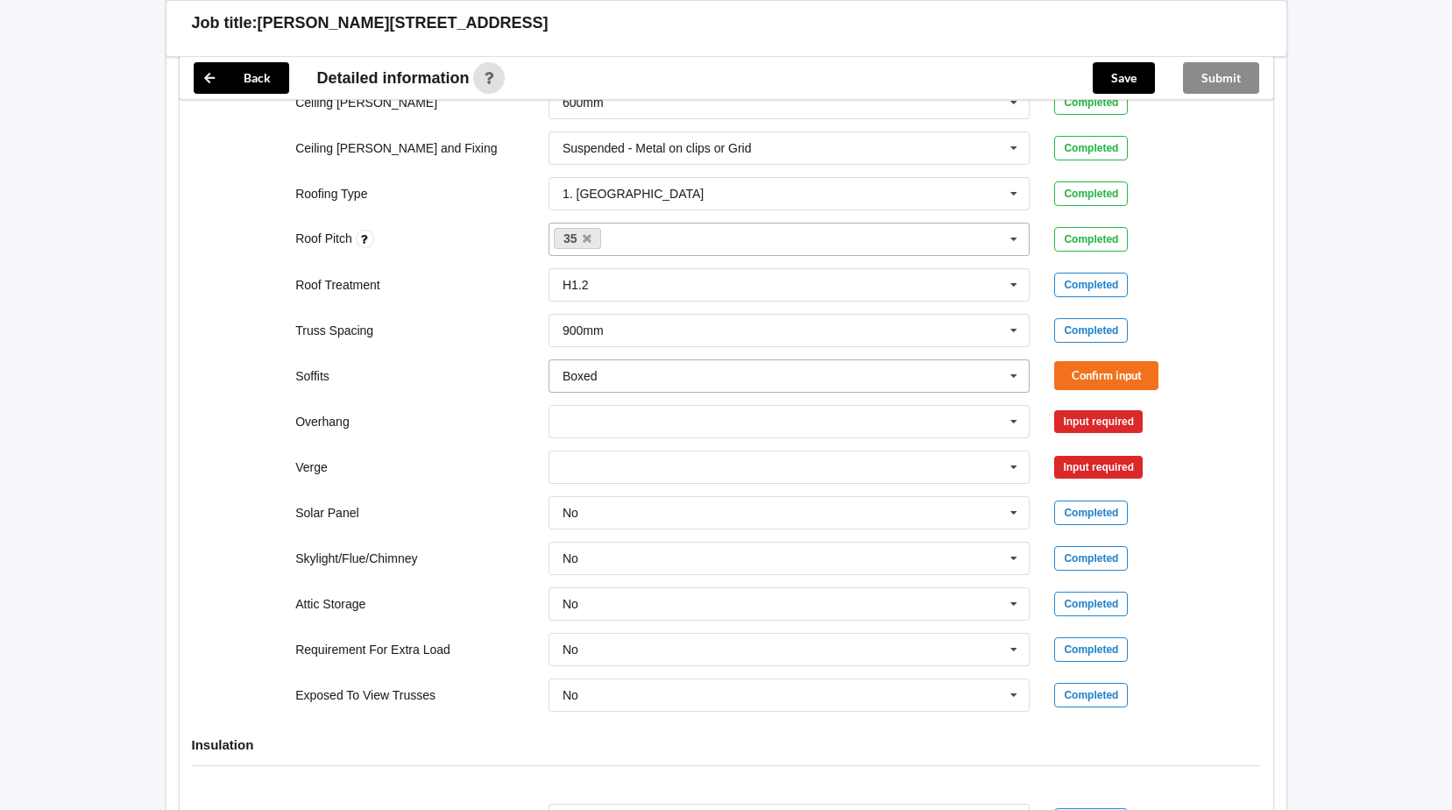
scroll to position [1227, 0]
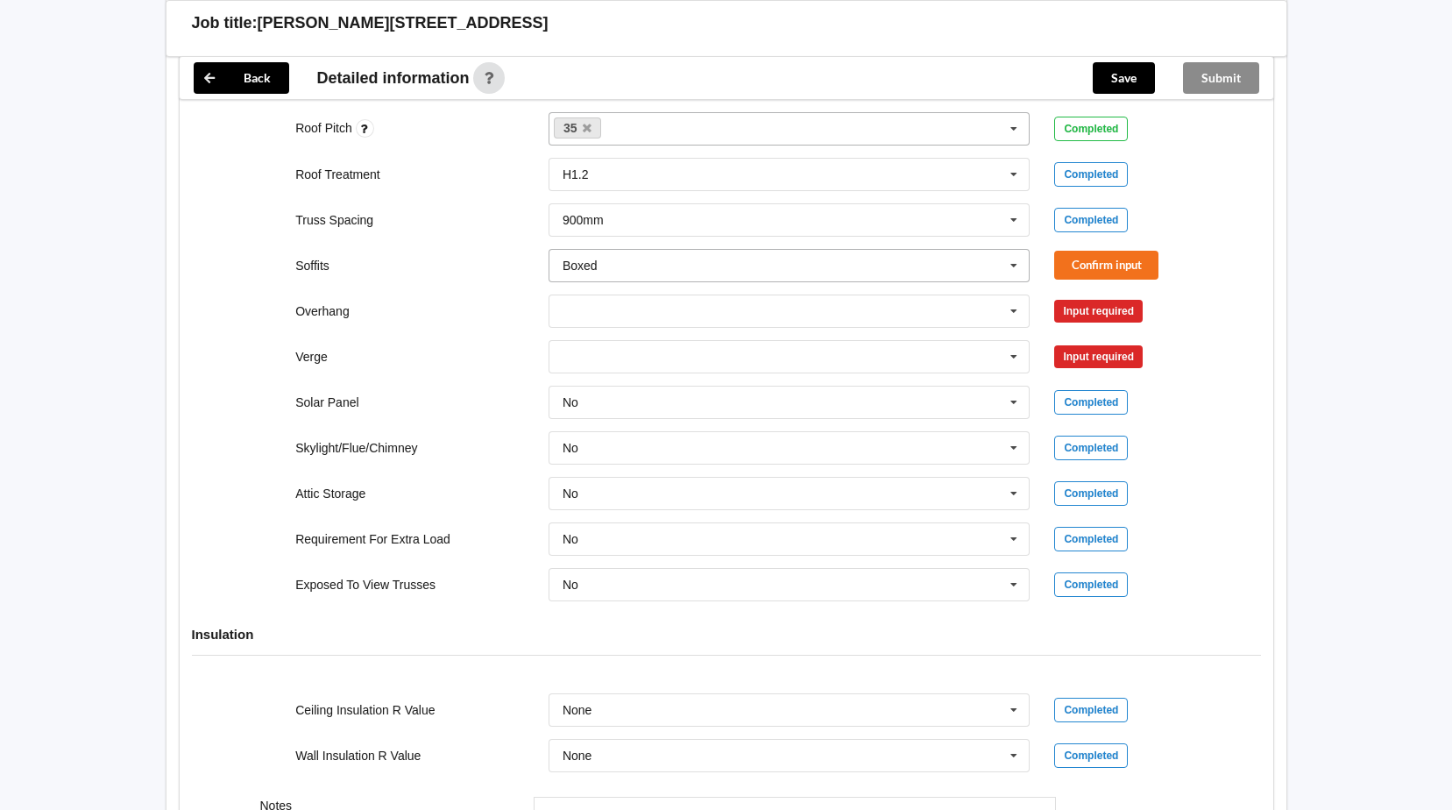
click at [1025, 267] on icon at bounding box center [1014, 266] width 26 height 32
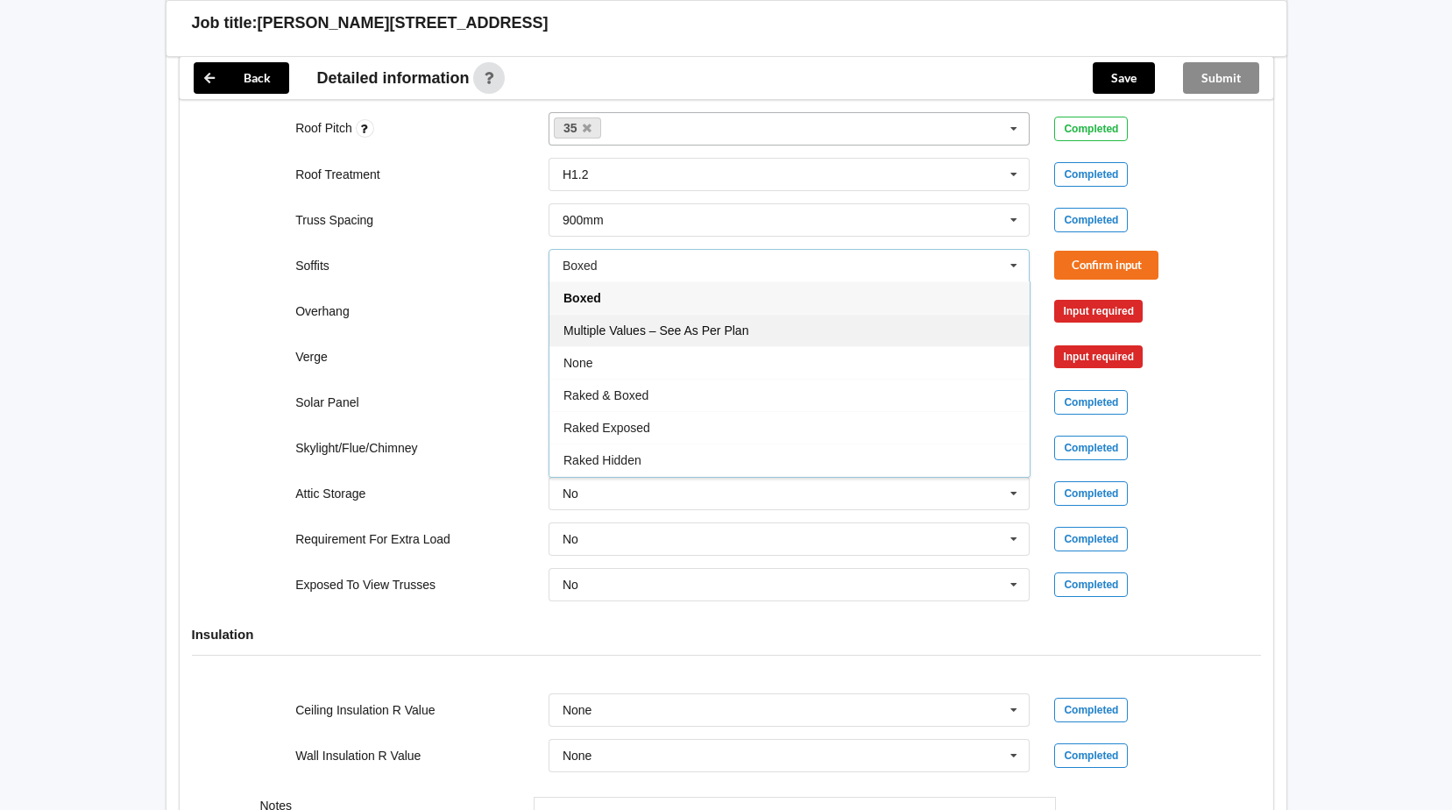
click at [739, 327] on span "Multiple Values – See As Per Plan" at bounding box center [656, 330] width 185 height 14
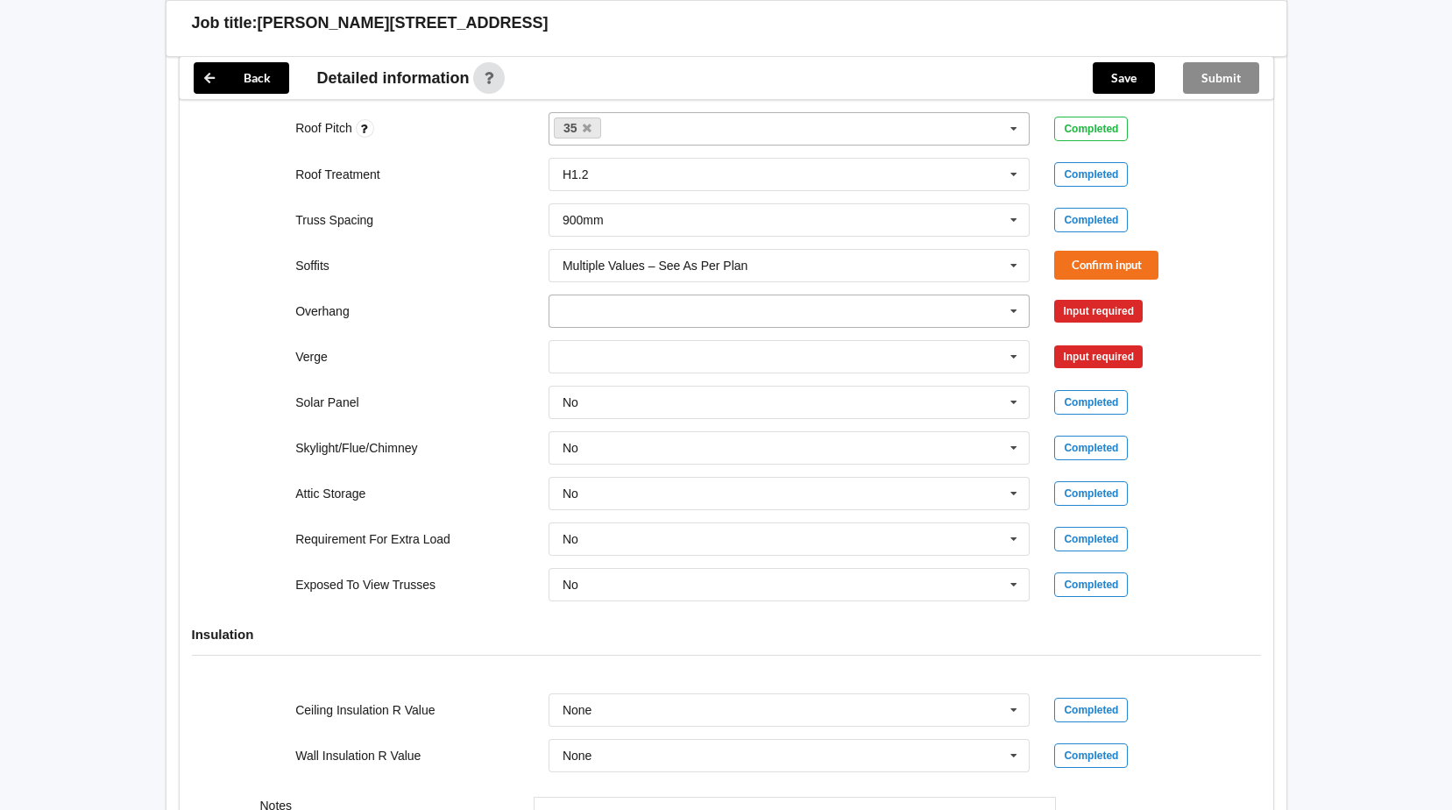
click at [1016, 311] on icon at bounding box center [1014, 311] width 26 height 32
click at [656, 464] on div "Multiple Values – See As Per Plan" at bounding box center [790, 473] width 480 height 32
click at [1019, 355] on icon at bounding box center [1014, 357] width 26 height 32
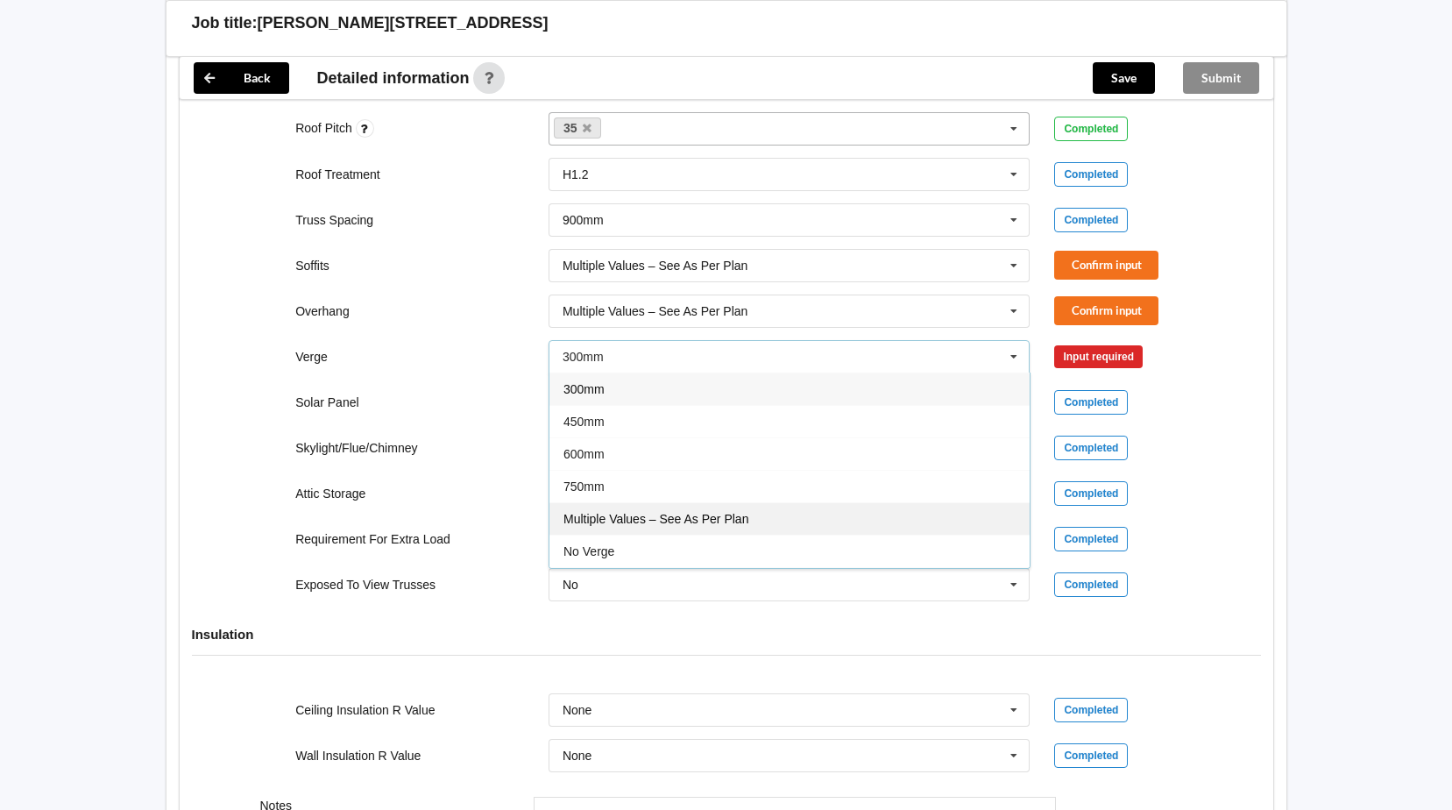
click at [670, 513] on span "Multiple Values – See As Per Plan" at bounding box center [656, 519] width 185 height 14
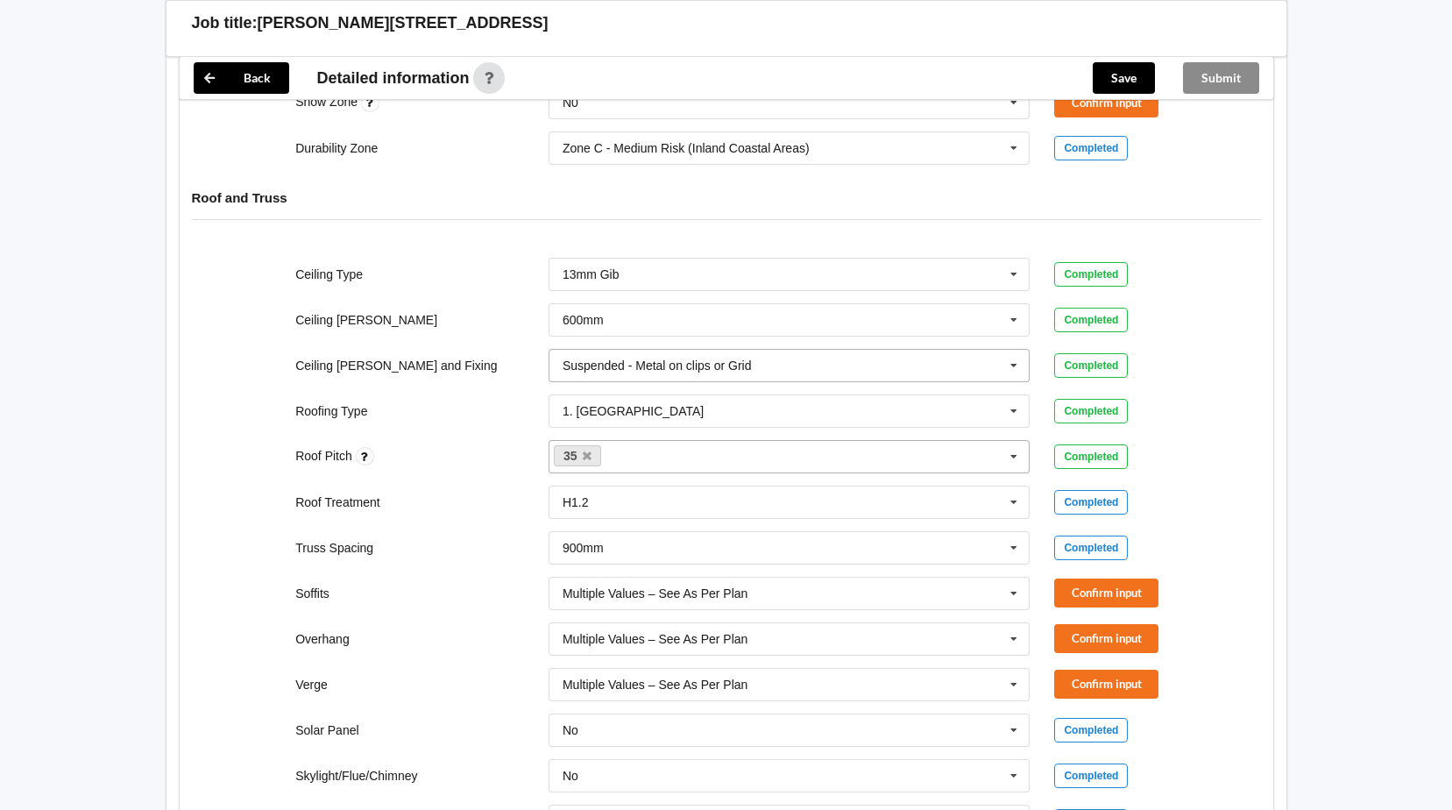
scroll to position [1047, 0]
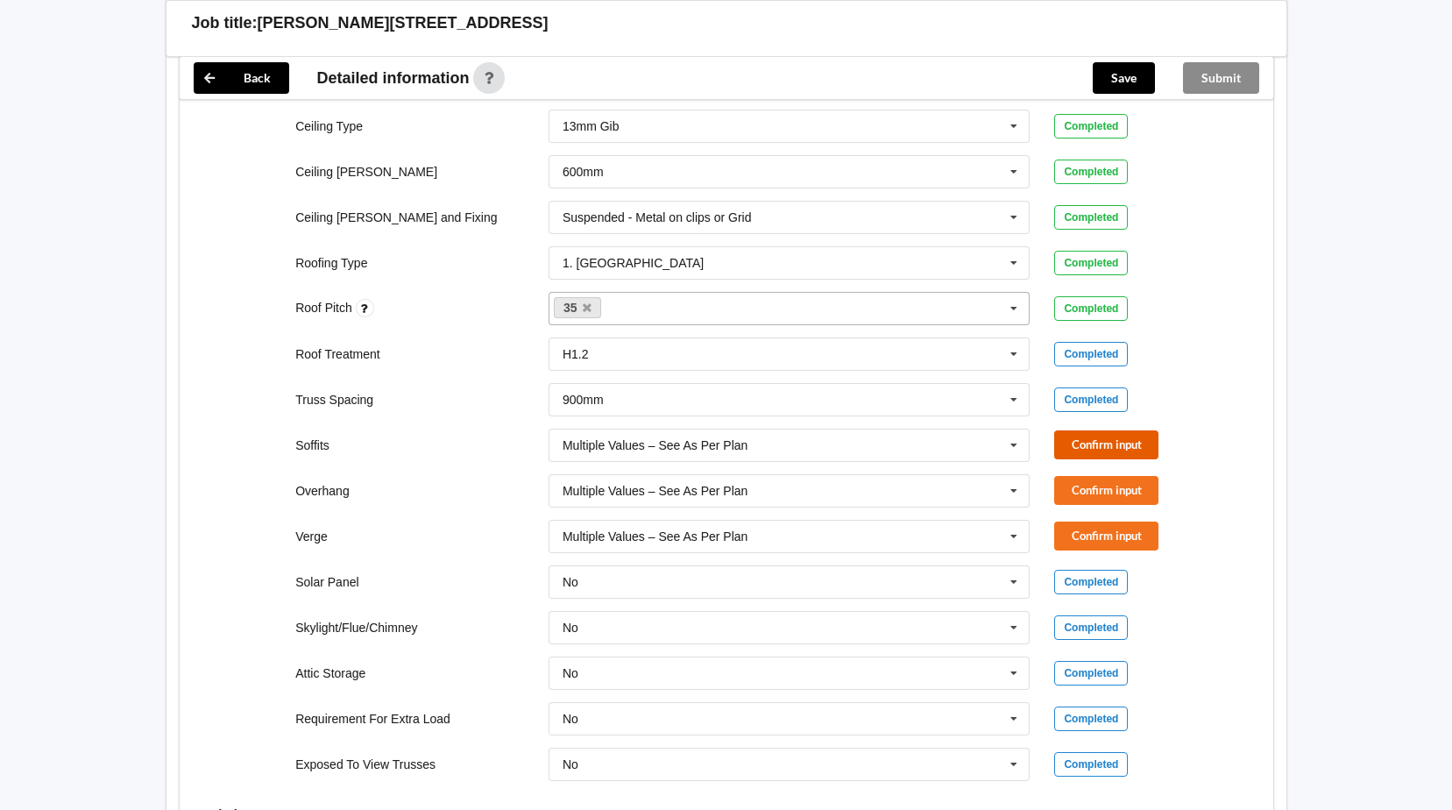
click at [1084, 445] on button "Confirm input" at bounding box center [1106, 444] width 104 height 29
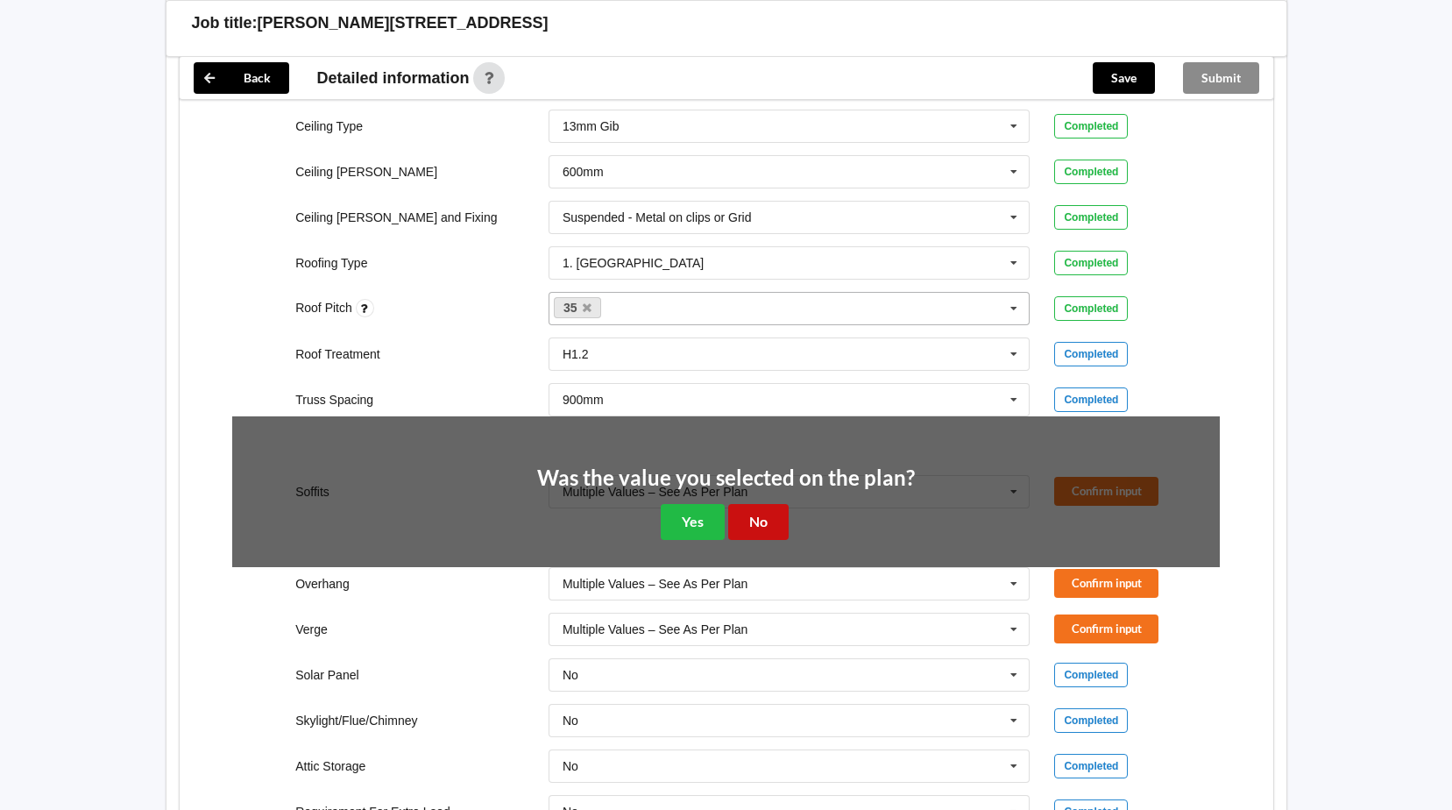
click at [745, 517] on button "No" at bounding box center [758, 522] width 60 height 36
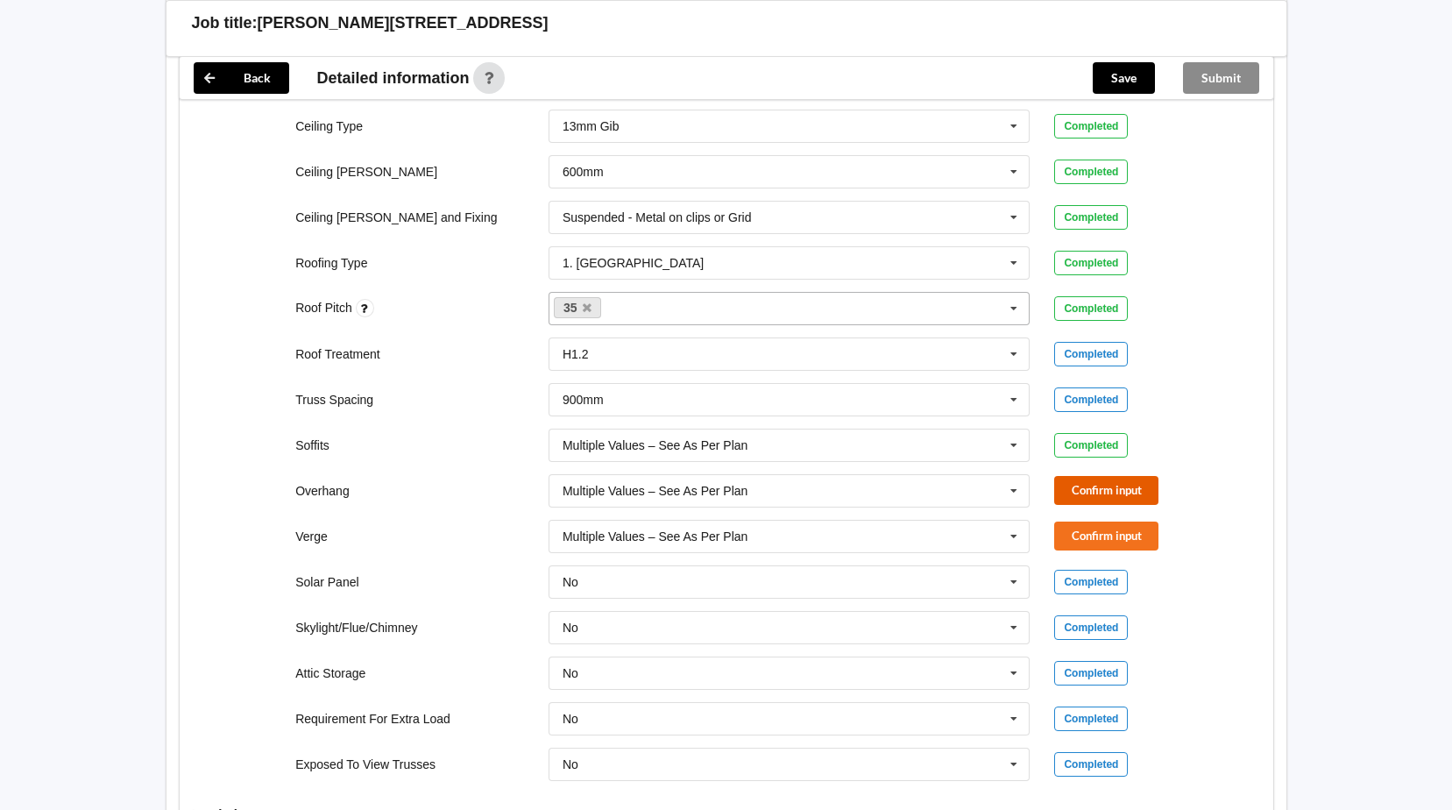
click at [1075, 492] on button "Confirm input" at bounding box center [1106, 490] width 104 height 29
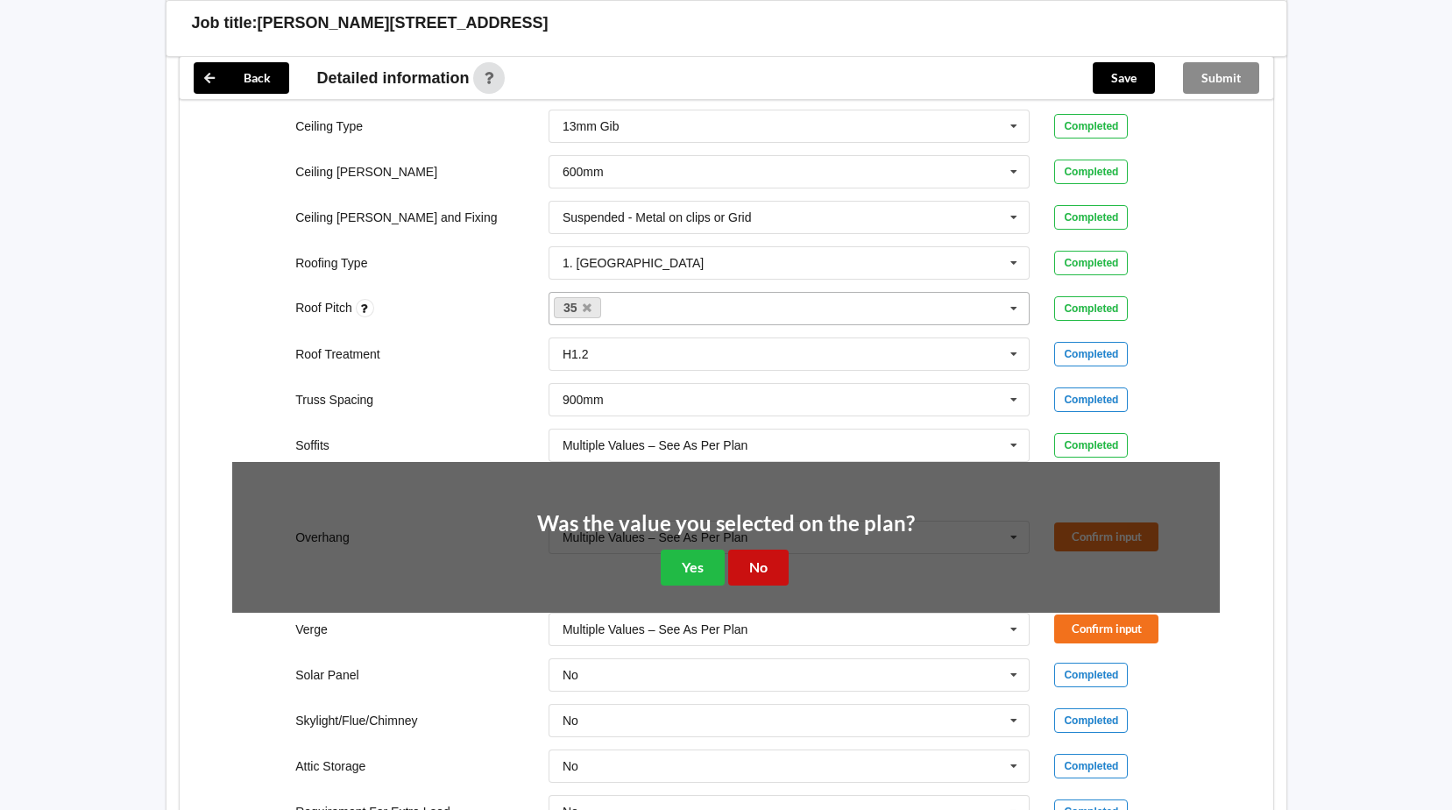
click at [763, 573] on button "No" at bounding box center [758, 568] width 60 height 36
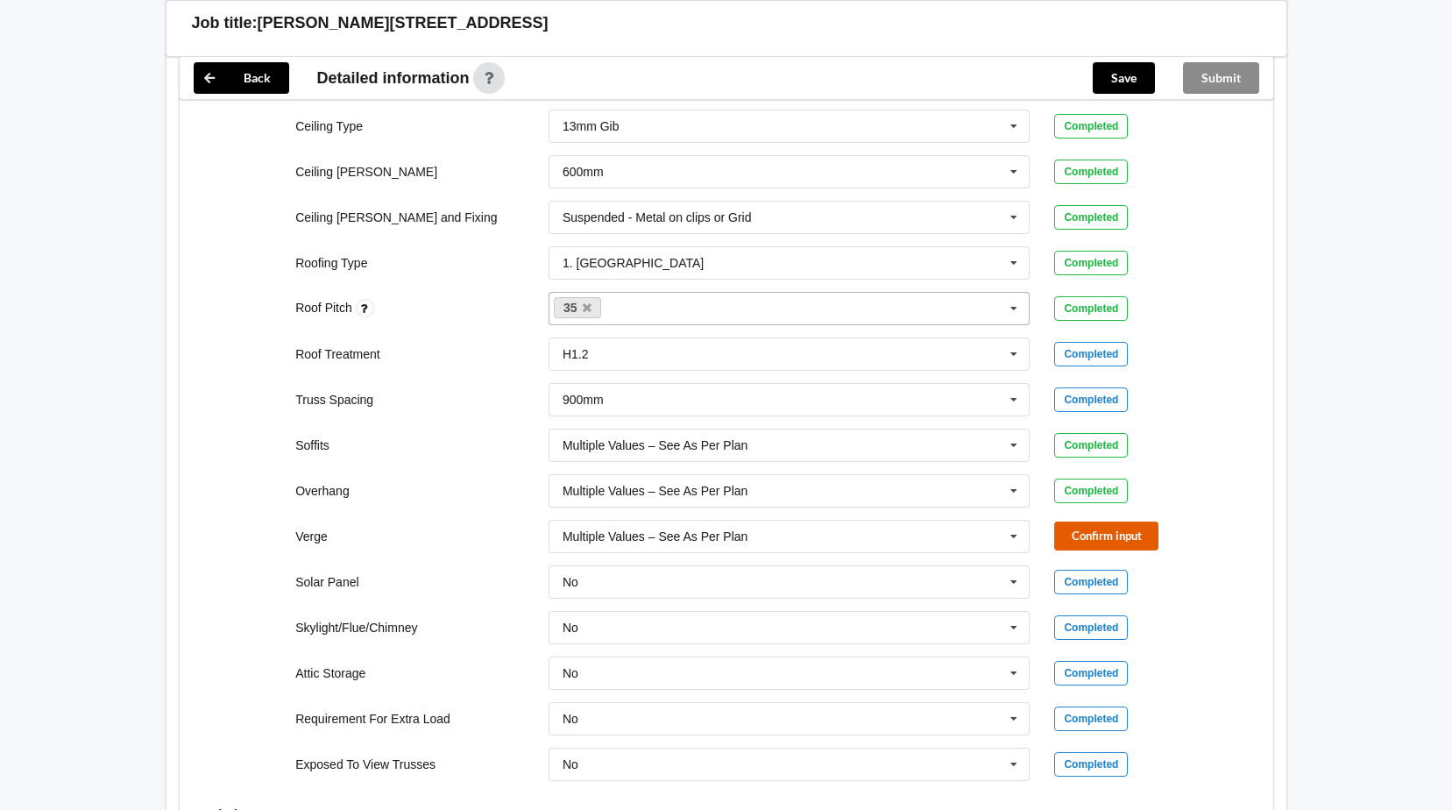
click at [1069, 536] on button "Confirm input" at bounding box center [1106, 536] width 104 height 29
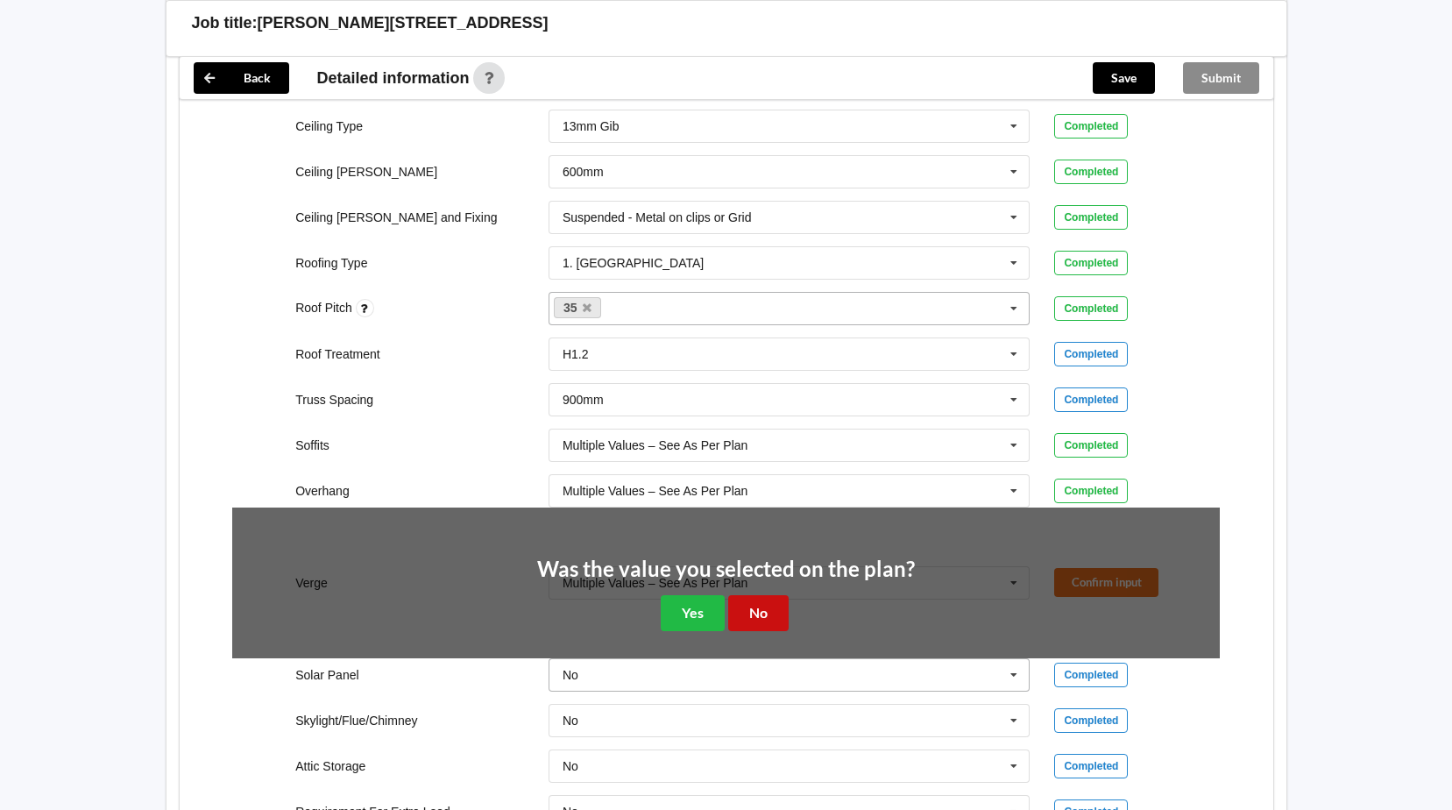
drag, startPoint x: 759, startPoint y: 606, endPoint x: 758, endPoint y: 572, distance: 33.3
click at [758, 606] on button "No" at bounding box center [758, 613] width 60 height 36
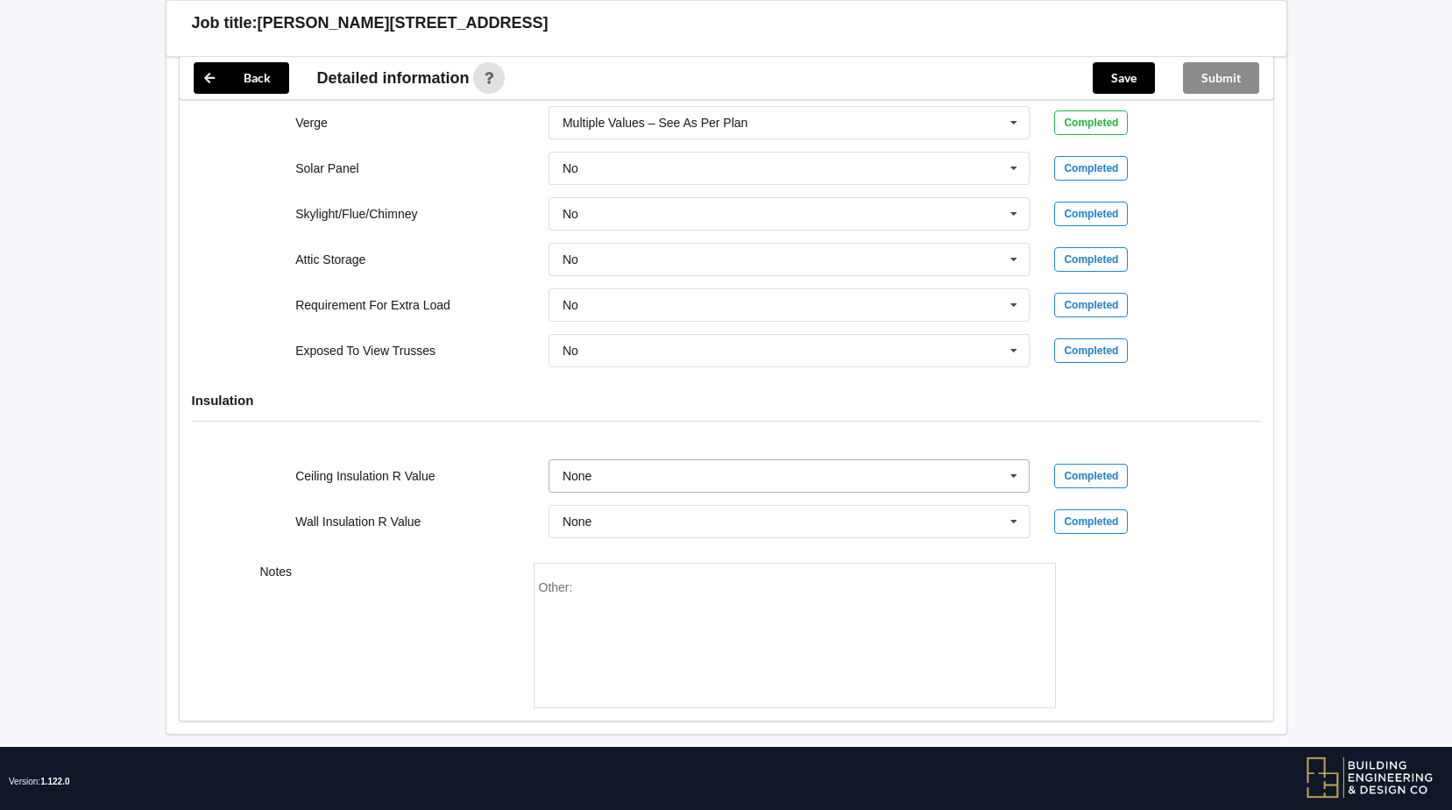
scroll to position [1486, 0]
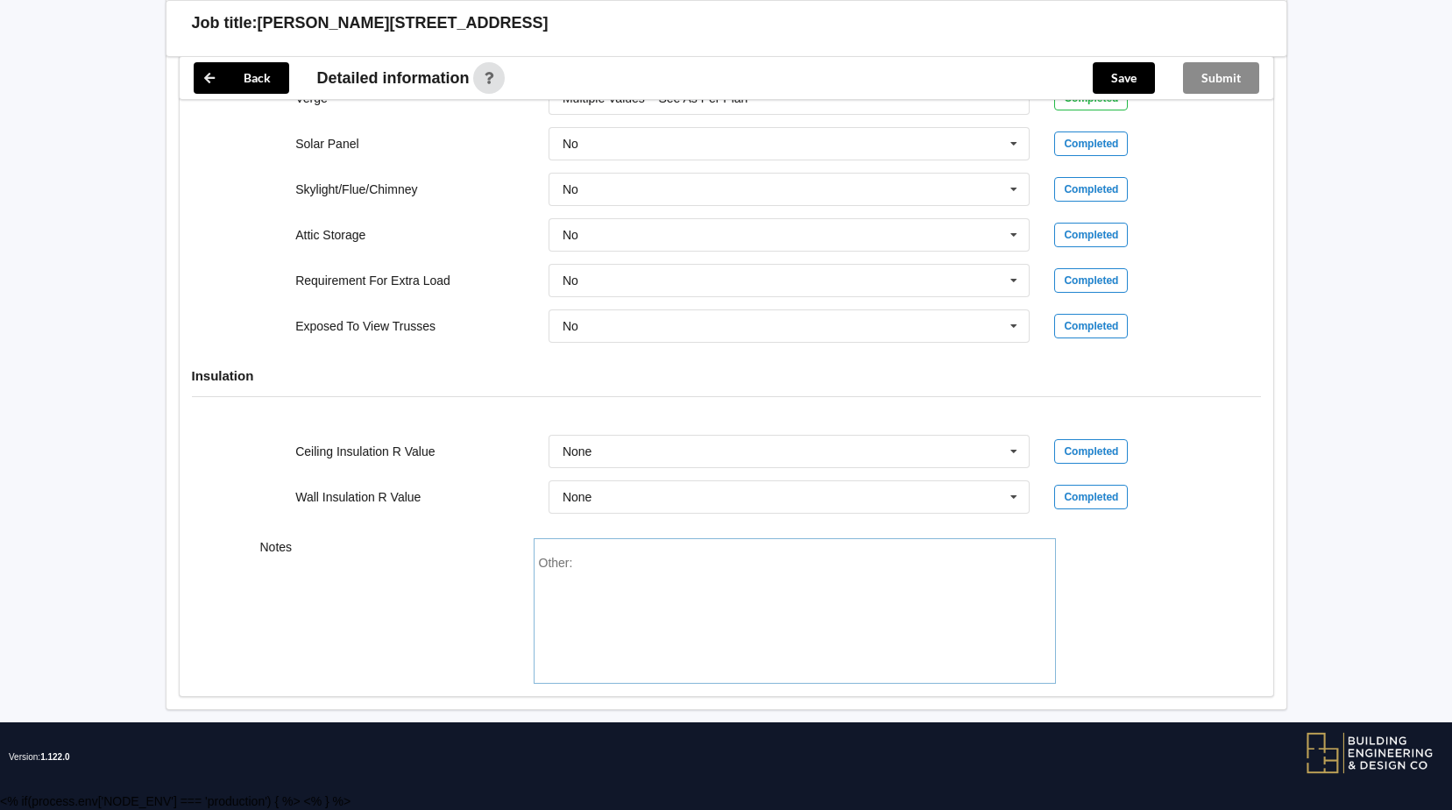
click at [625, 565] on div "Other:" at bounding box center [795, 617] width 512 height 123
paste div "Other"
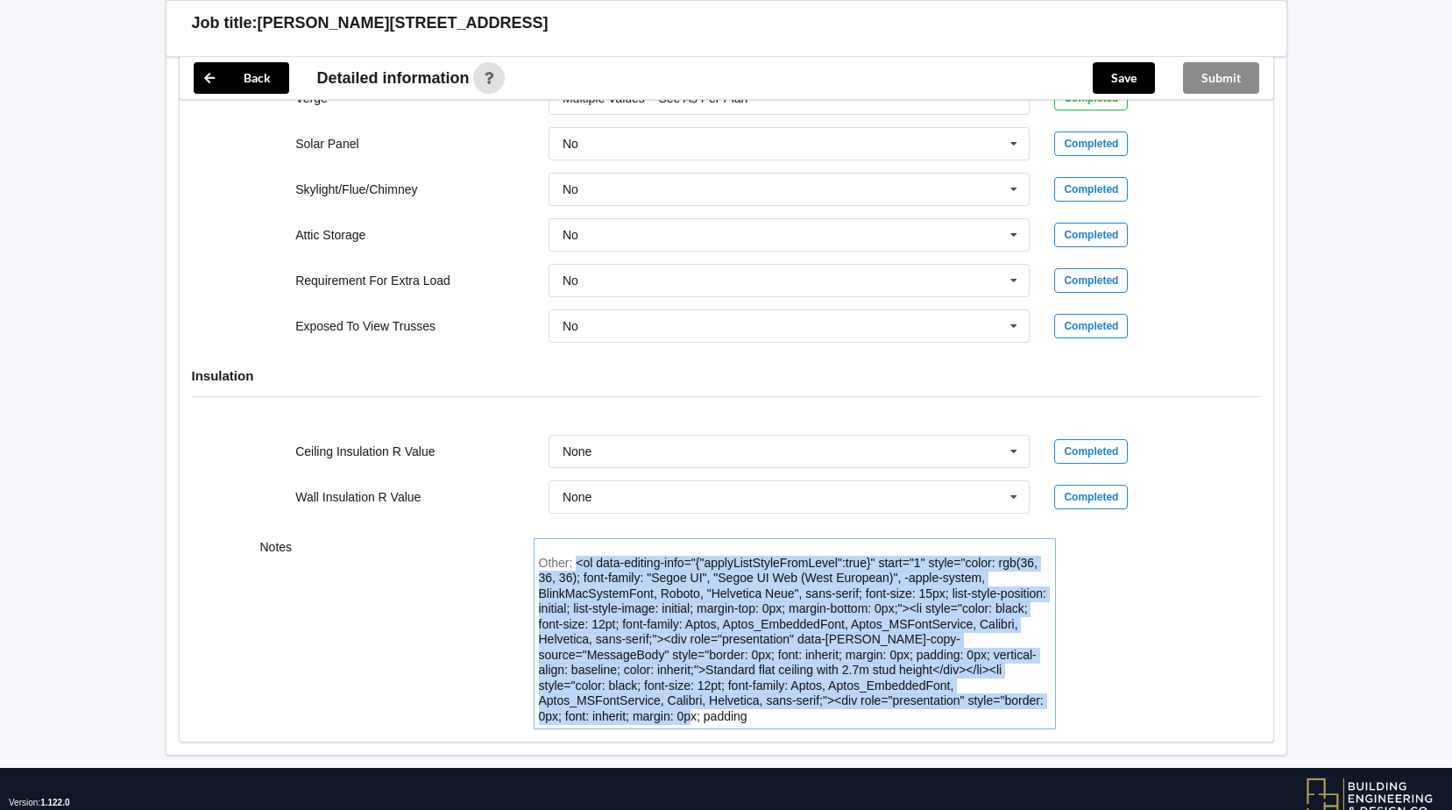
drag, startPoint x: 1027, startPoint y: 695, endPoint x: 572, endPoint y: 564, distance: 473.5
click at [572, 564] on div "Other: <ol data-editing-info="{"applyListStyleFromLevel":true}" start="1" style…" at bounding box center [795, 640] width 512 height 169
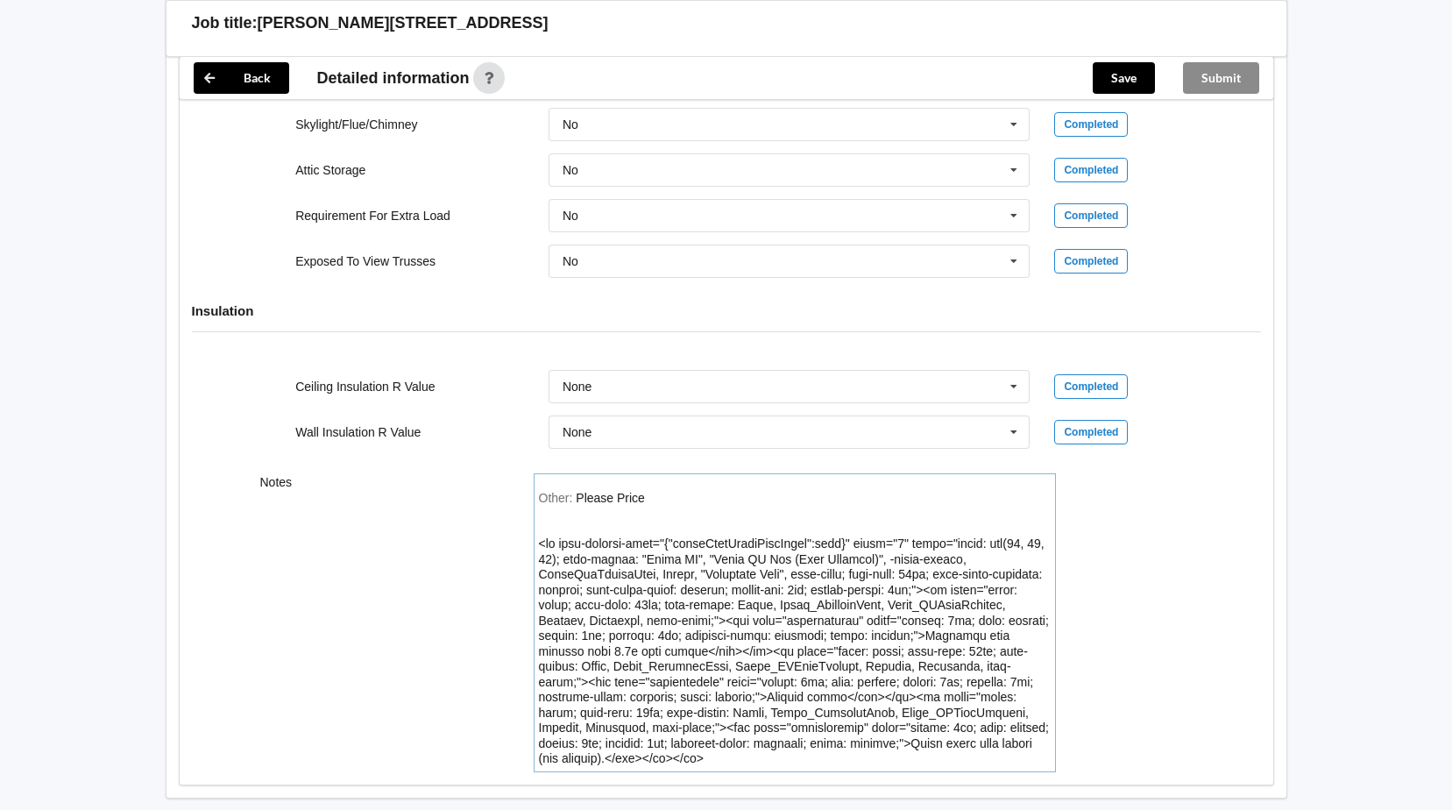
scroll to position [1623, 0]
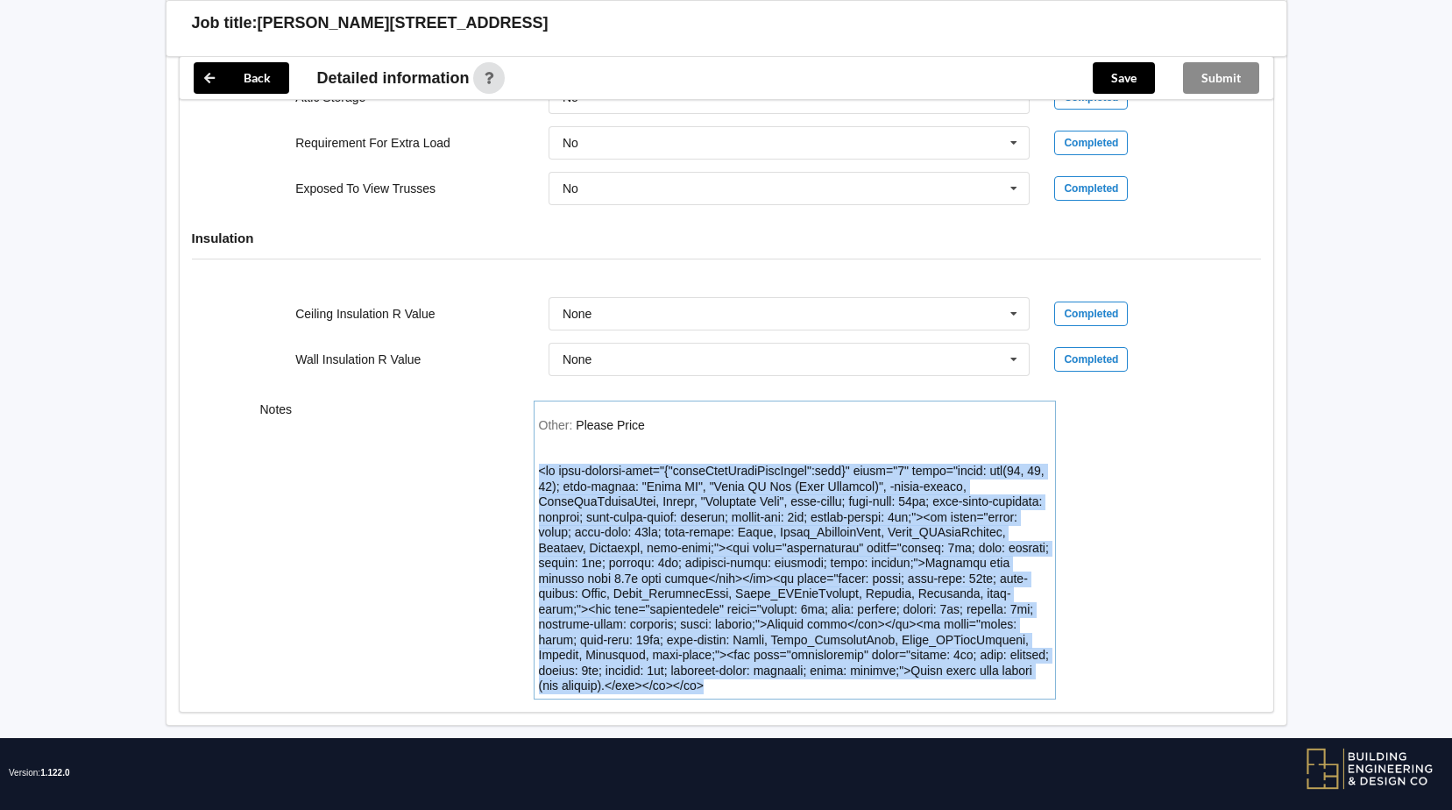
drag, startPoint x: 997, startPoint y: 670, endPoint x: 537, endPoint y: 467, distance: 502.0
click at [537, 467] on div "Other: Please Price" at bounding box center [795, 550] width 522 height 299
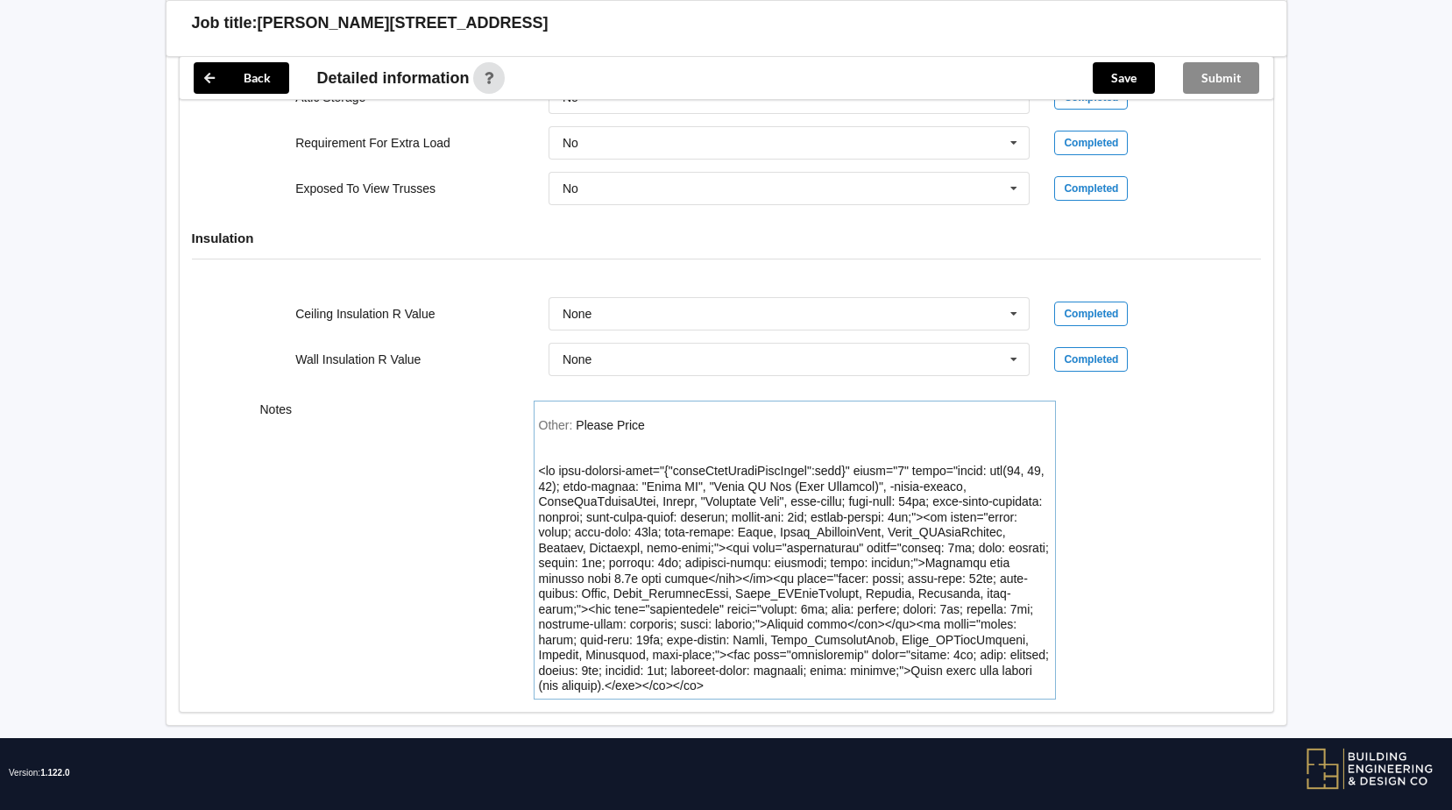
scroll to position [1486, 0]
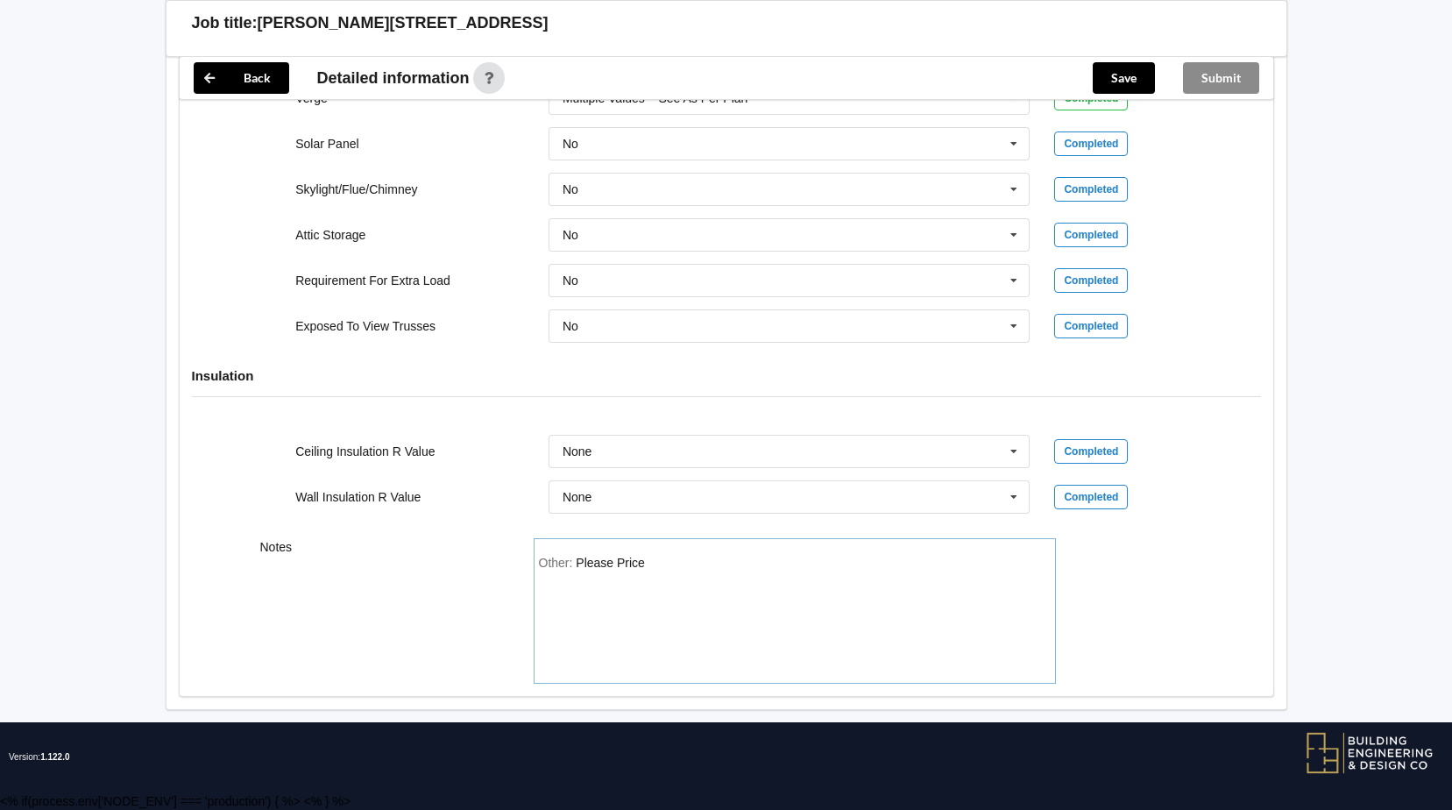
click at [678, 558] on div "Other: Please Price" at bounding box center [795, 617] width 512 height 123
click at [651, 590] on div "Other: Please Price for 1:" at bounding box center [795, 617] width 512 height 123
click at [559, 599] on div "Other: Please Price for 1:" at bounding box center [795, 617] width 512 height 123
click at [567, 593] on div "Other: Please Price for 1:" at bounding box center [795, 617] width 512 height 123
click at [565, 593] on div "Other: Please Price for 1:" at bounding box center [795, 617] width 512 height 123
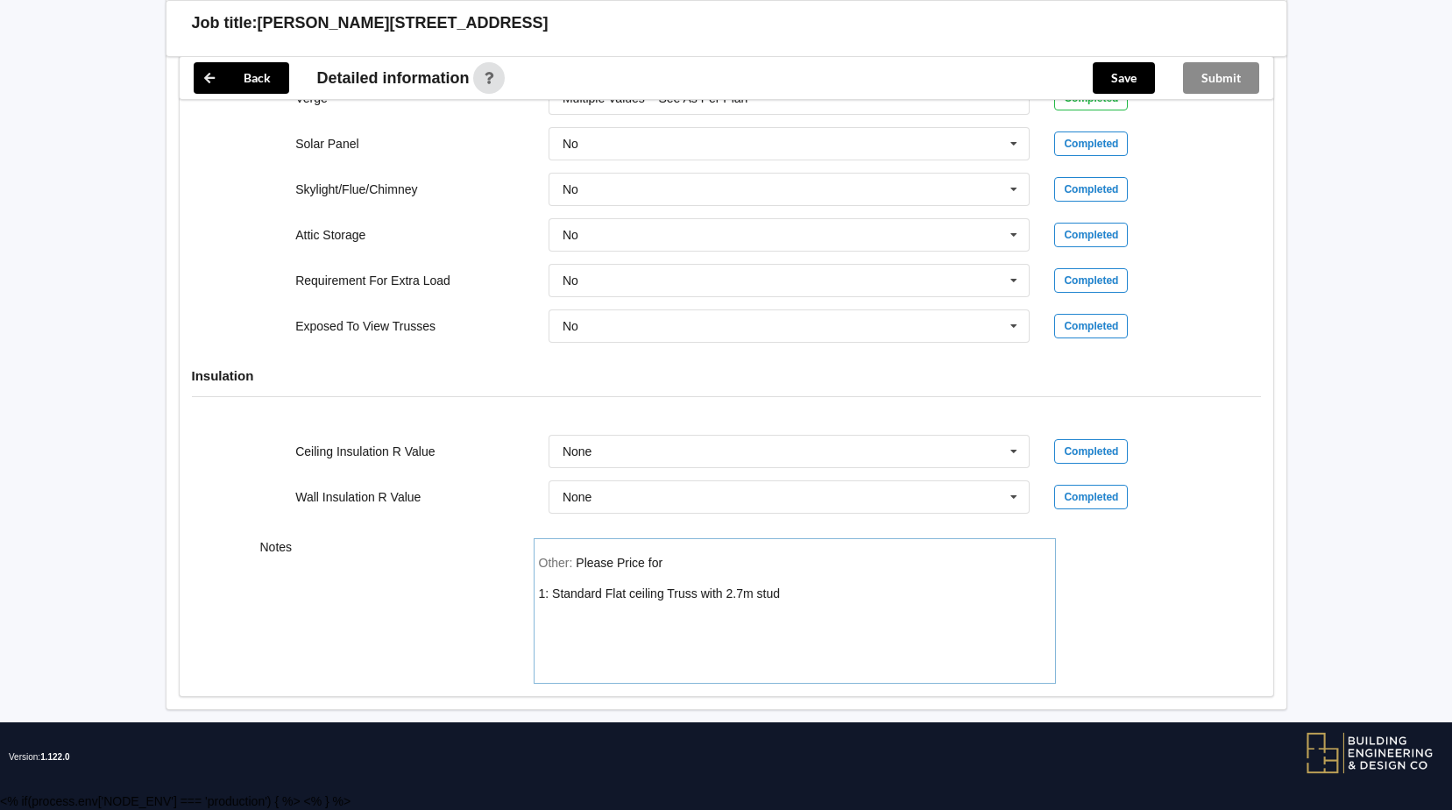
click at [581, 614] on div "Other: Please Price for 1: Standard Flat ceiling Truss with 2.7m stud" at bounding box center [795, 617] width 512 height 123
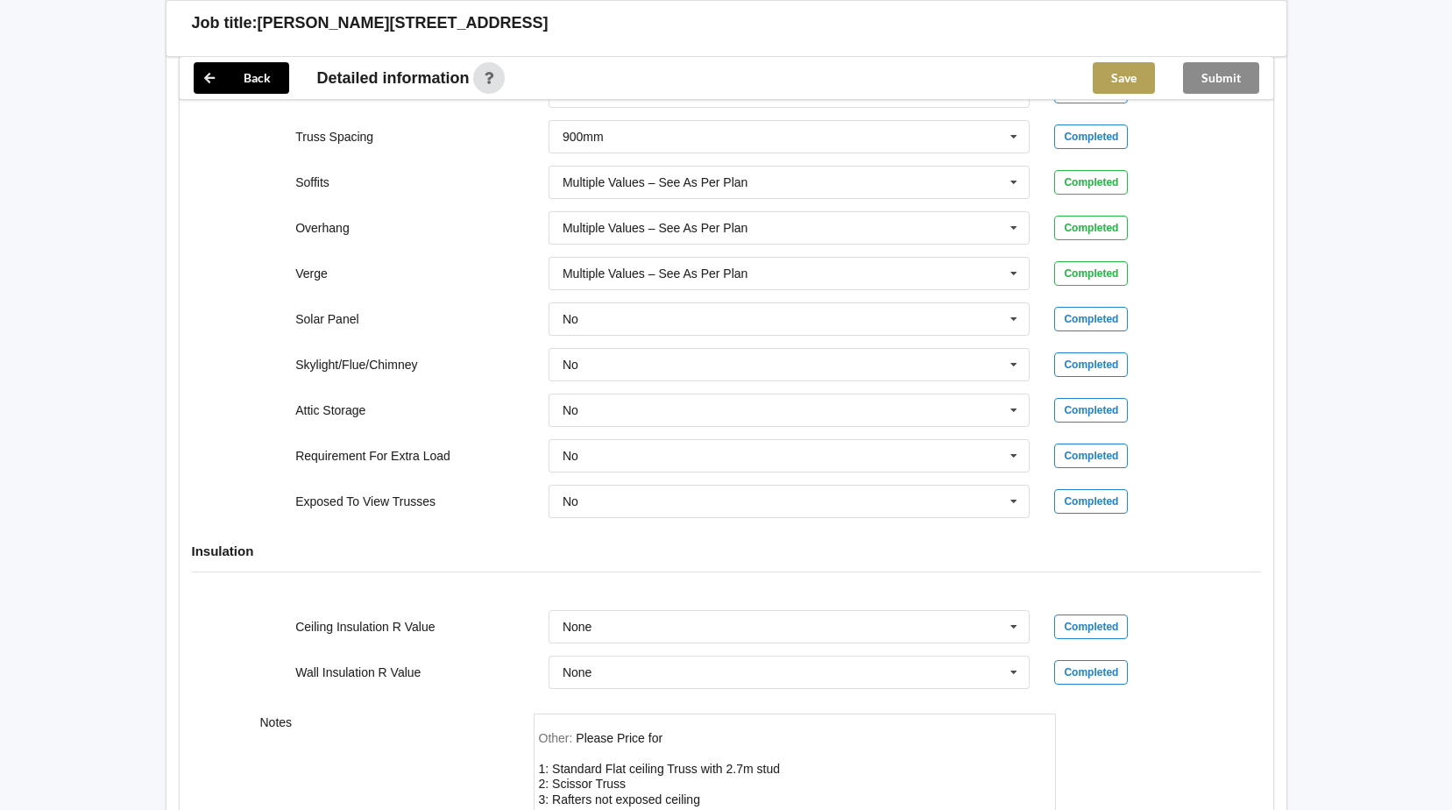
click at [1097, 74] on button "Save" at bounding box center [1124, 78] width 62 height 32
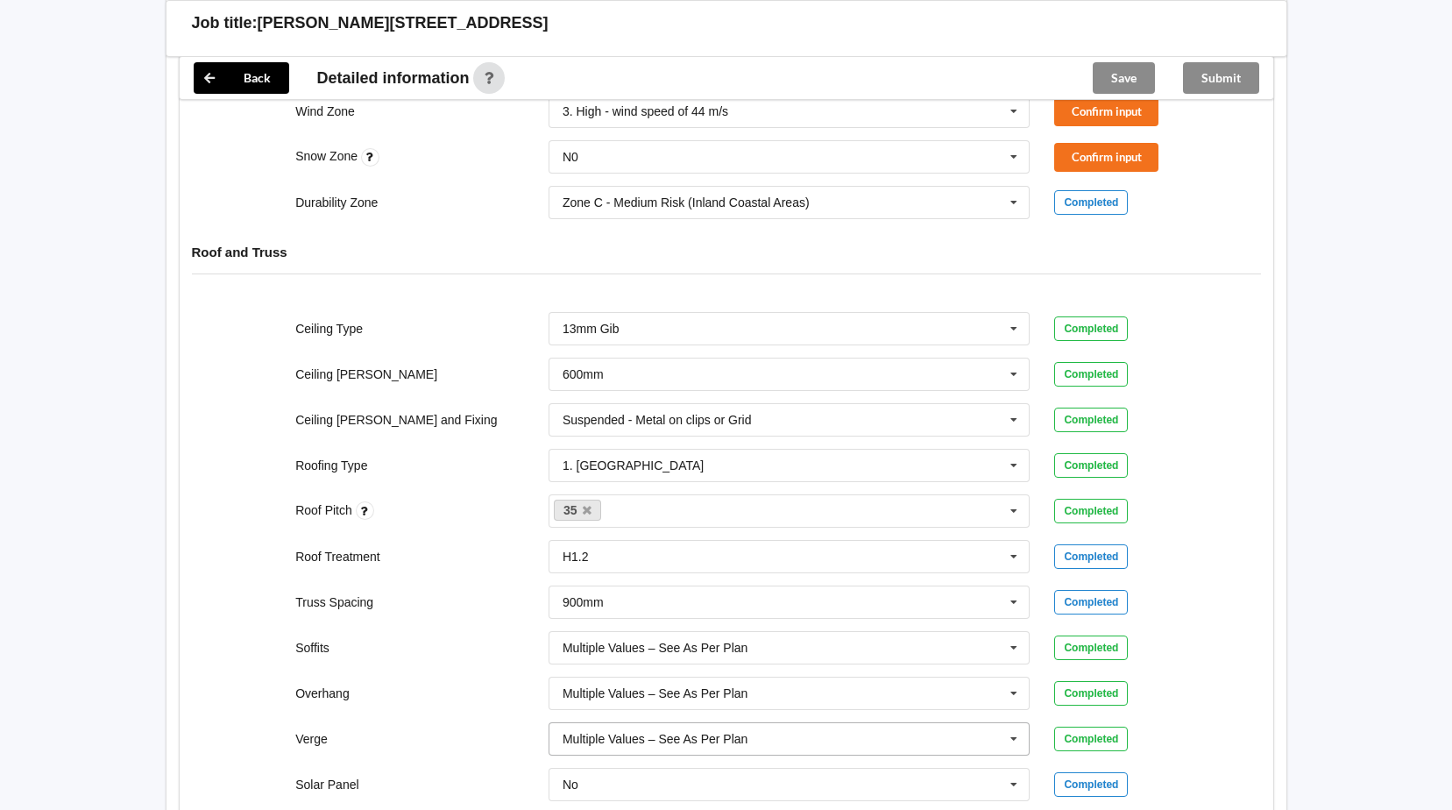
scroll to position [609, 0]
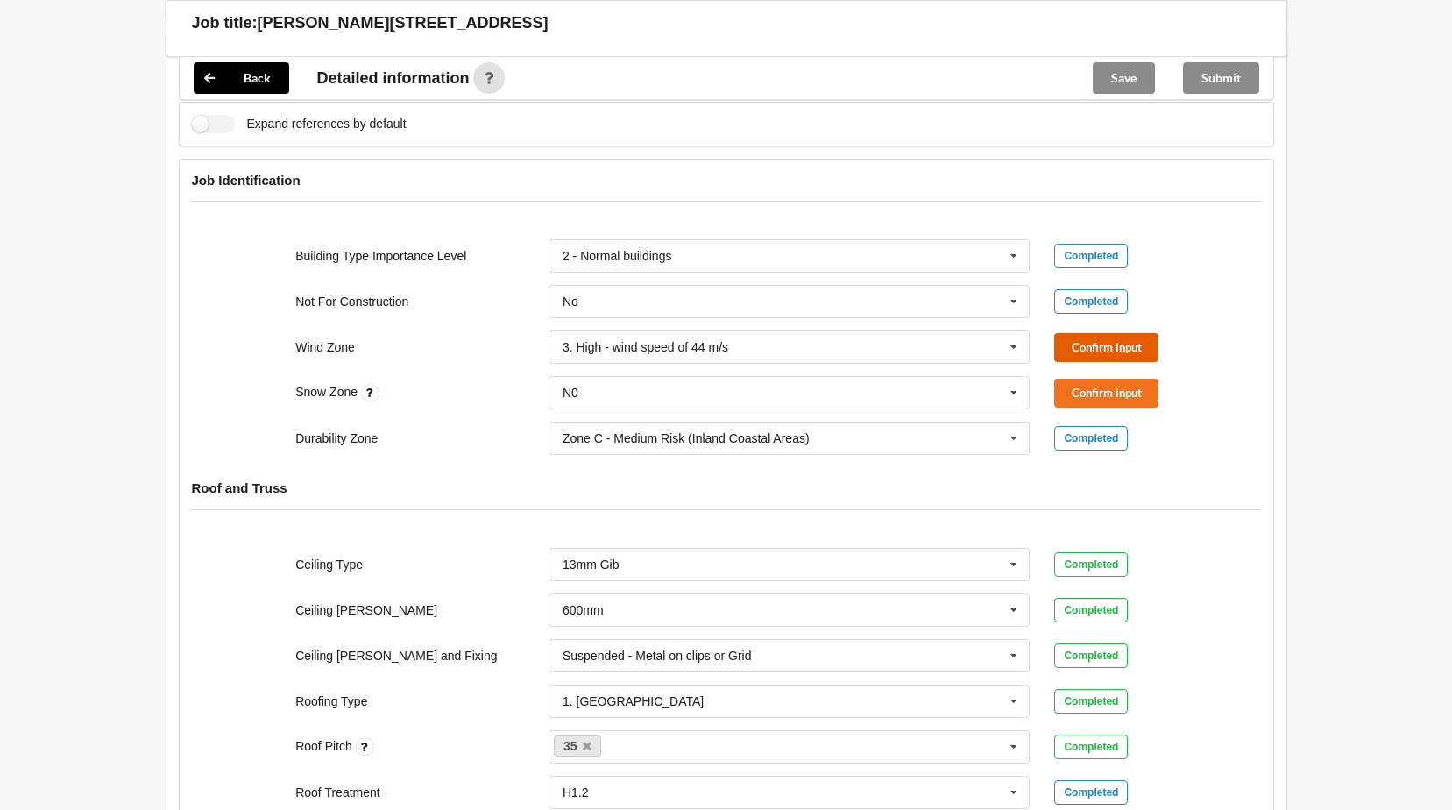
click at [1076, 354] on button "Confirm input" at bounding box center [1106, 347] width 104 height 29
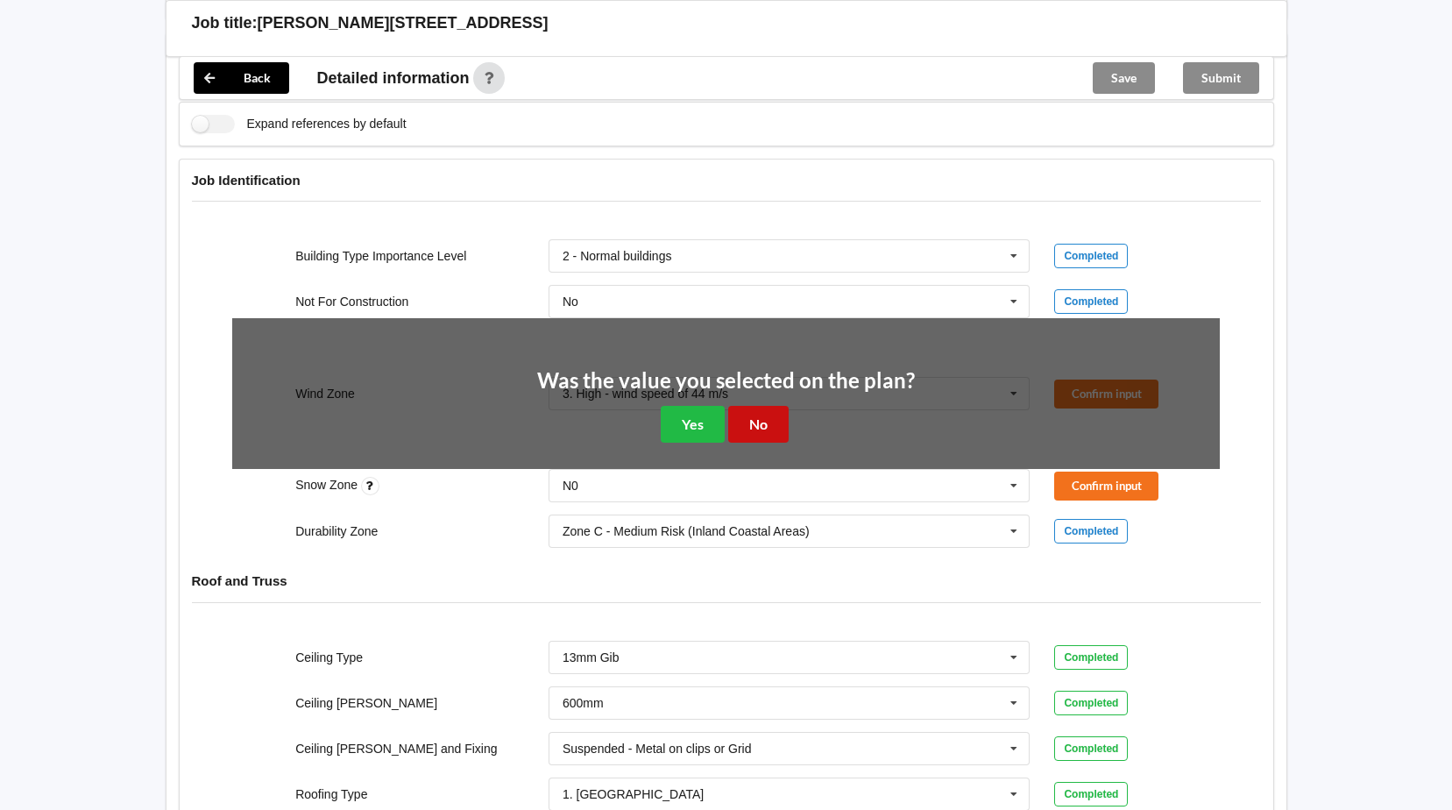
click at [771, 426] on button "No" at bounding box center [758, 424] width 60 height 36
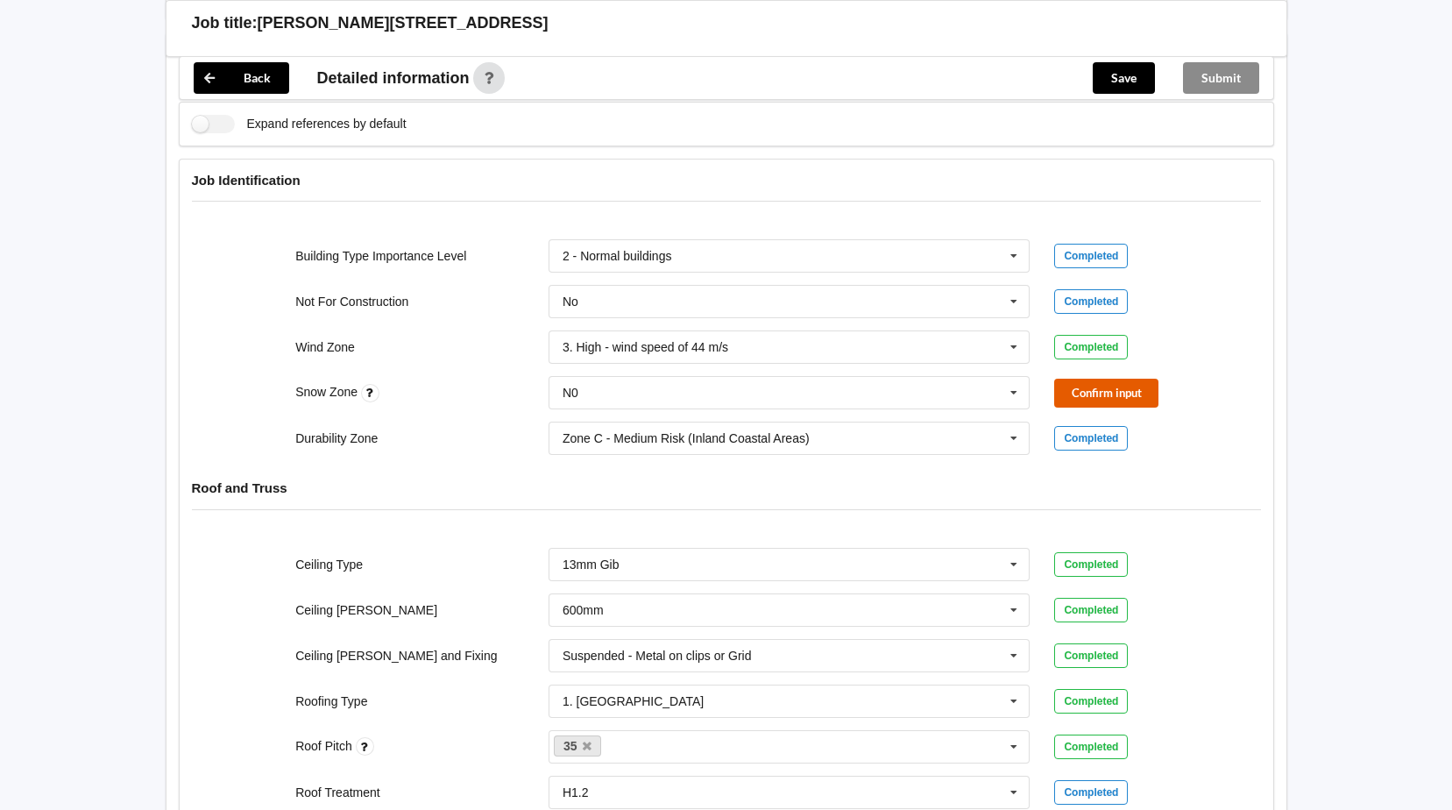
click at [1075, 395] on button "Confirm input" at bounding box center [1106, 393] width 104 height 29
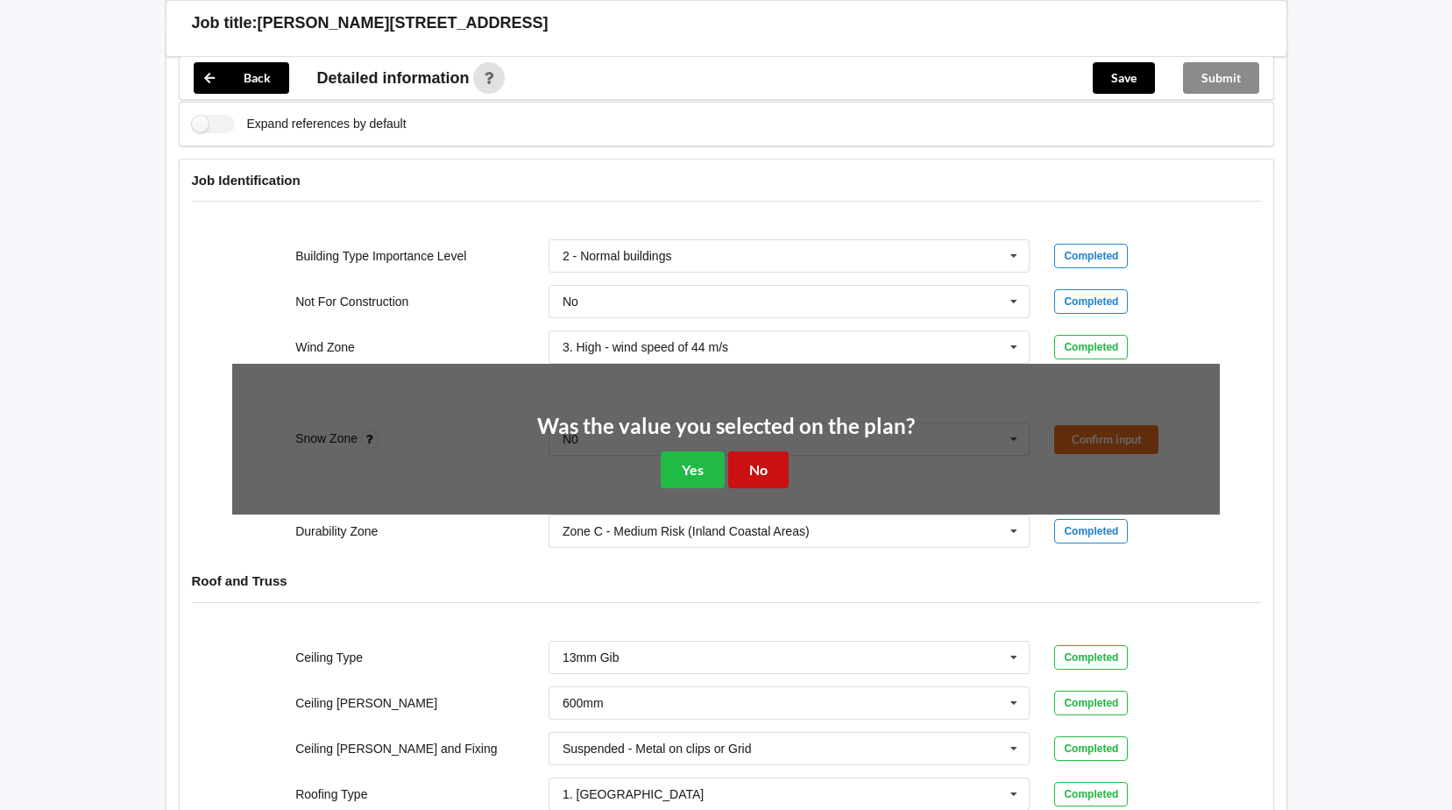
click at [748, 477] on button "No" at bounding box center [758, 469] width 60 height 36
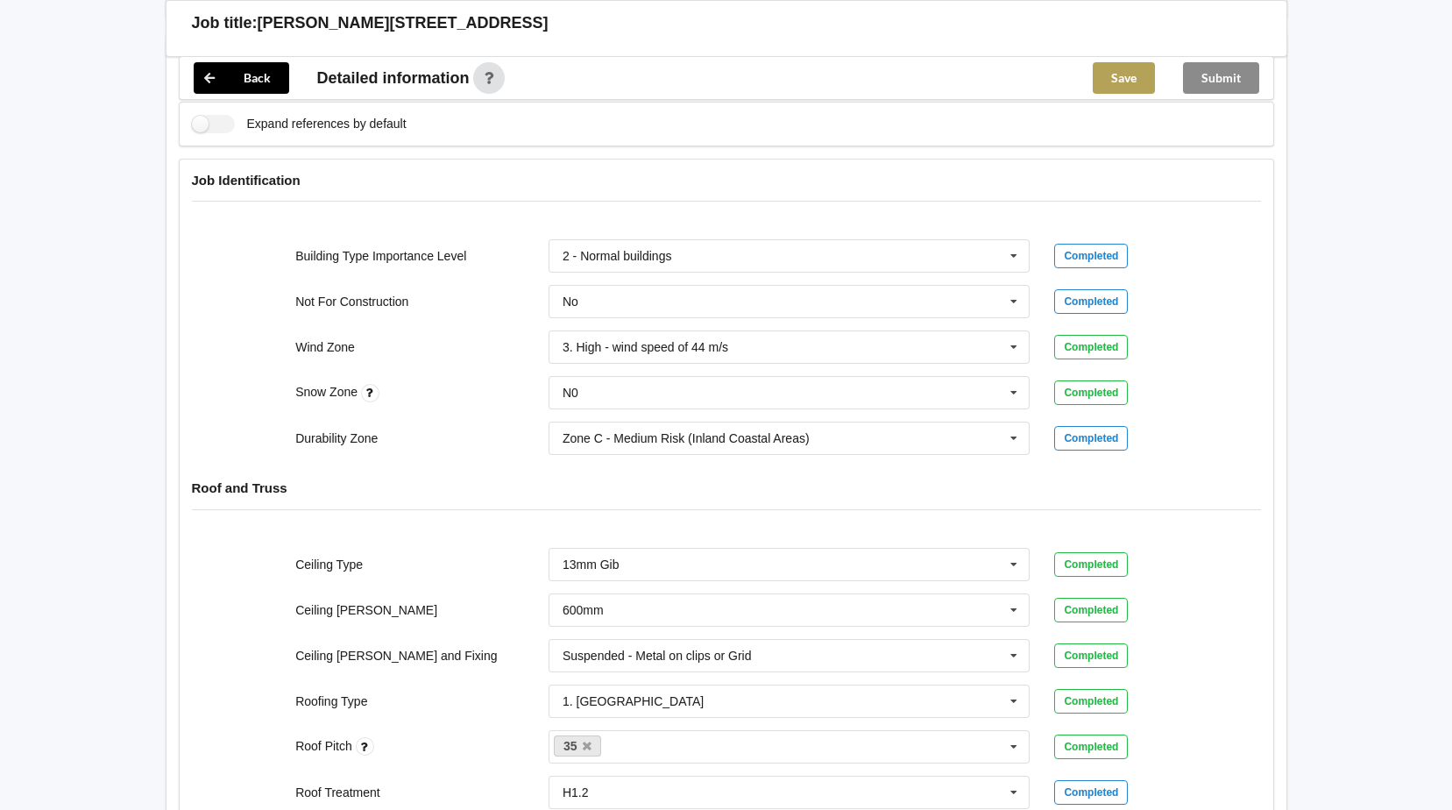
click at [1138, 67] on button "Save" at bounding box center [1124, 78] width 62 height 32
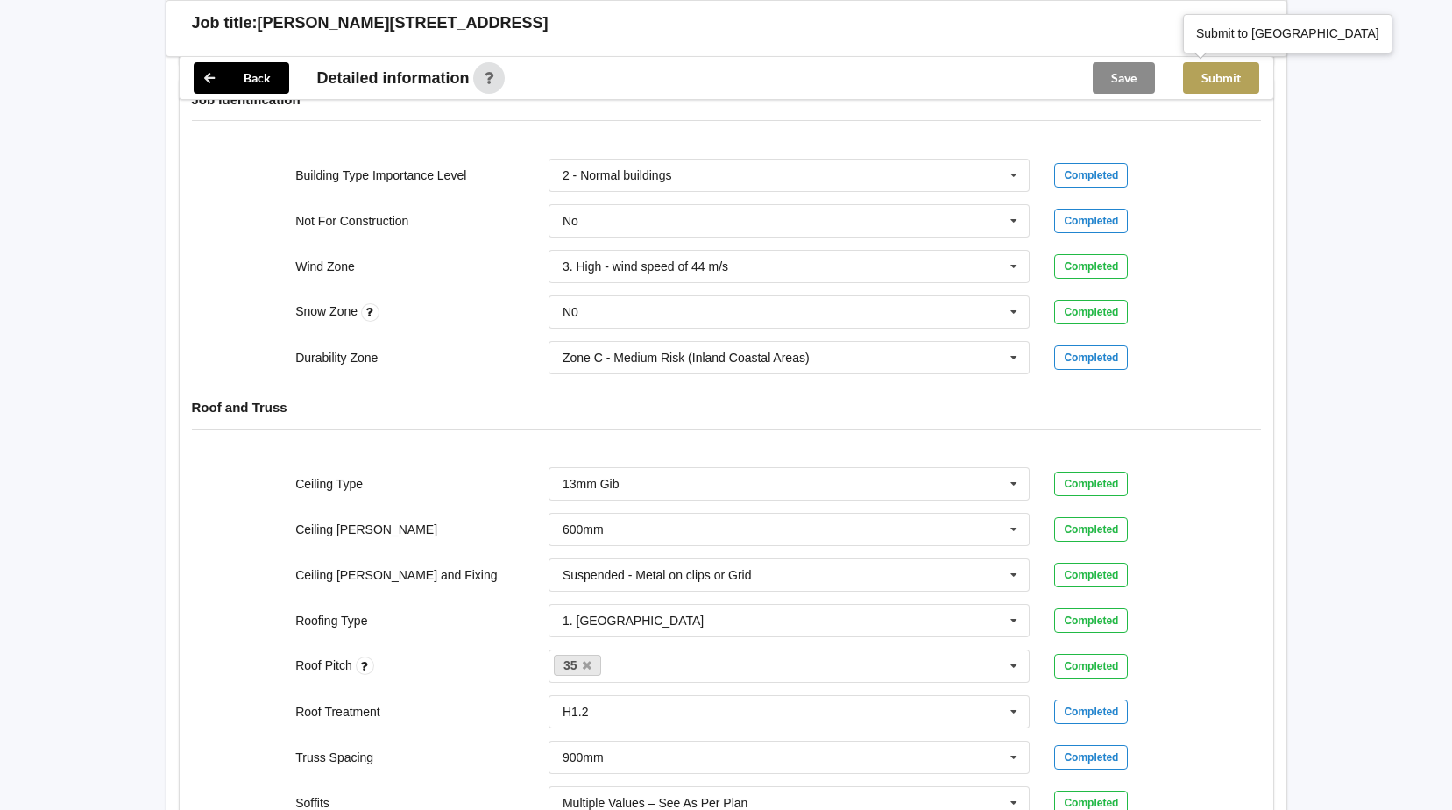
click at [1198, 73] on button "Submit" at bounding box center [1221, 78] width 76 height 32
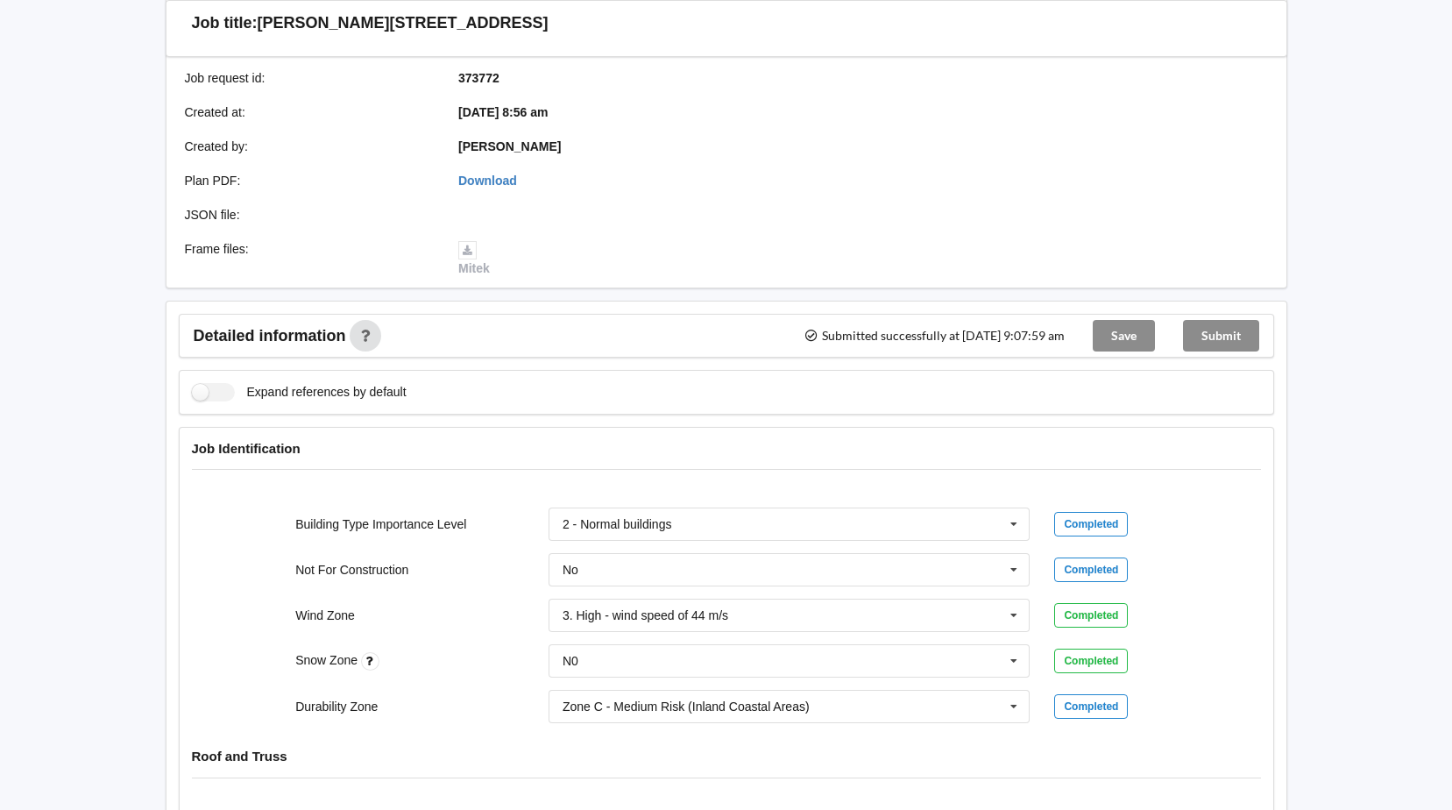
scroll to position [259, 0]
